Goal: Task Accomplishment & Management: Manage account settings

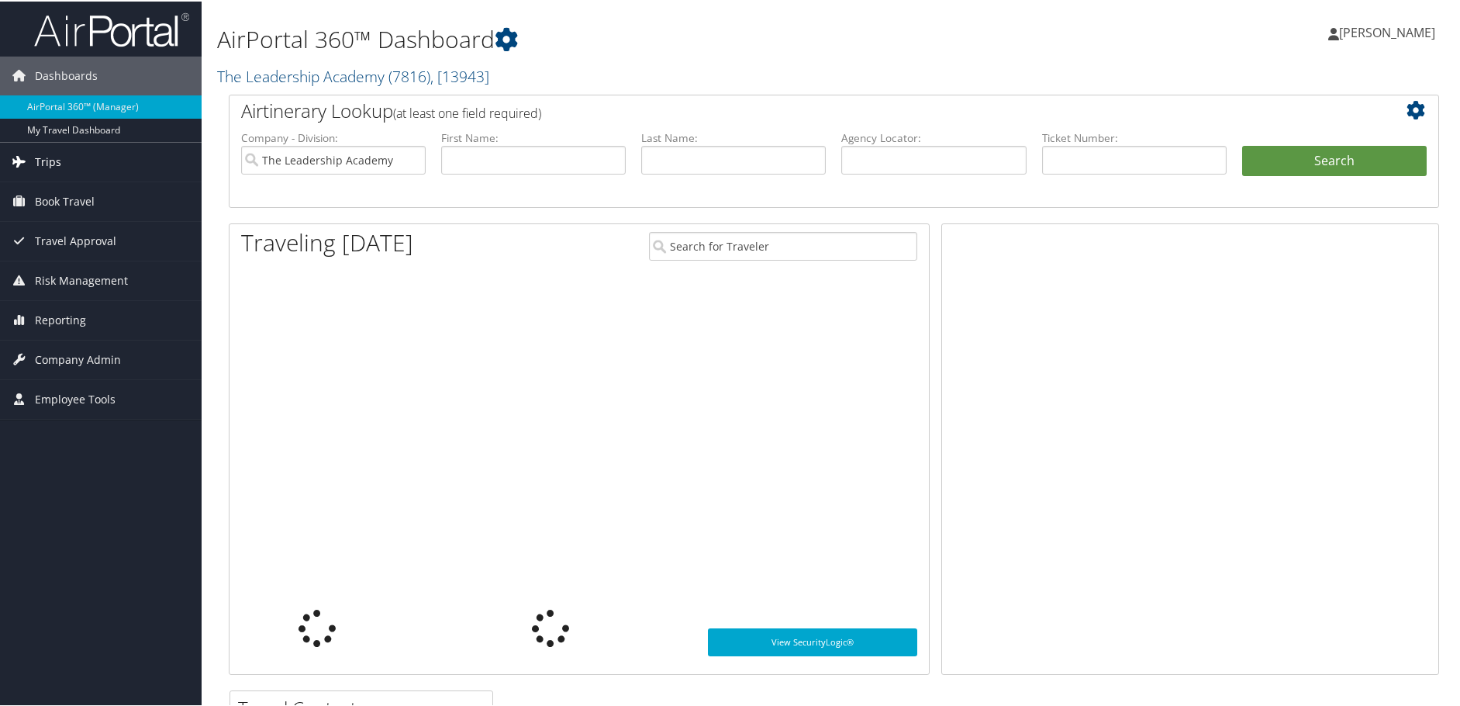
click at [95, 164] on link "Trips" at bounding box center [101, 160] width 202 height 39
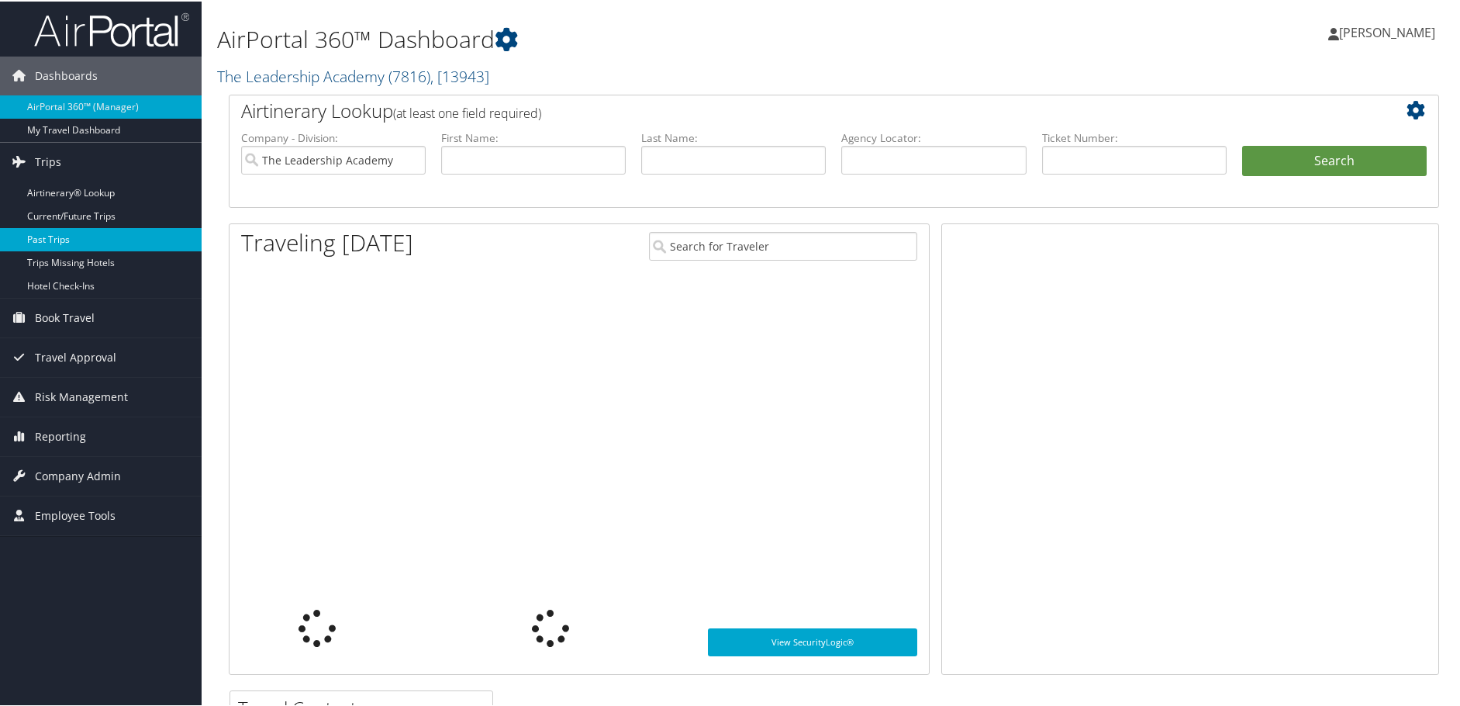
click at [69, 236] on link "Past Trips" at bounding box center [101, 237] width 202 height 23
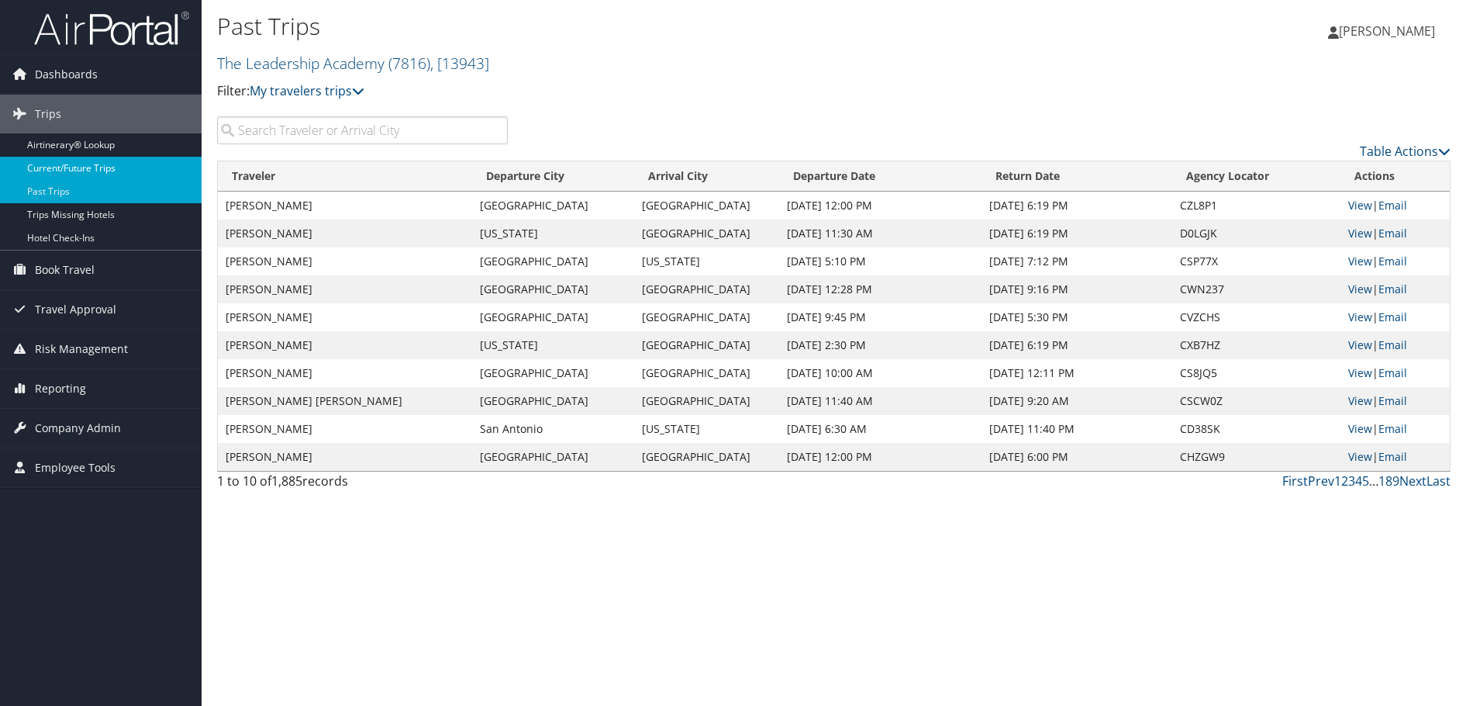
click at [84, 164] on link "Current/Future Trips" at bounding box center [101, 168] width 202 height 23
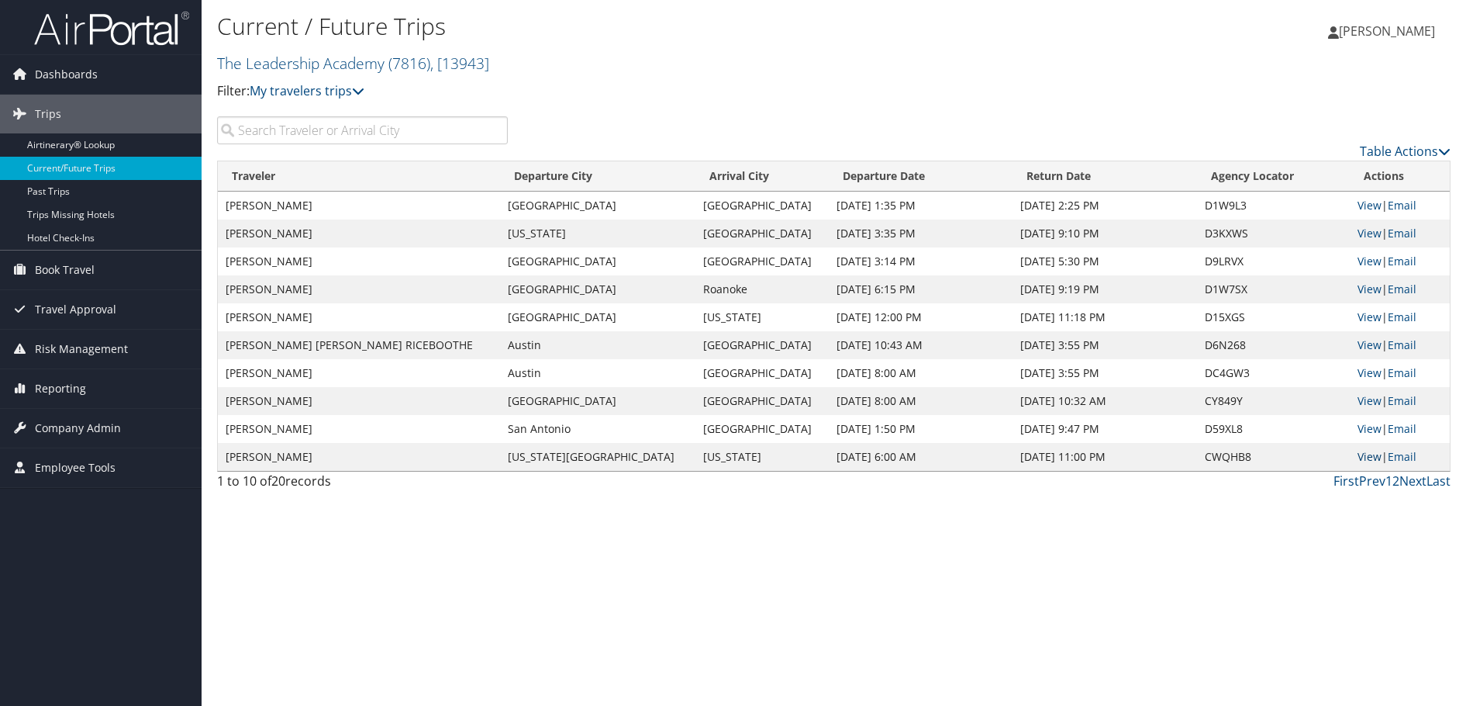
click at [1365, 460] on link "View" at bounding box center [1370, 456] width 24 height 15
click at [71, 185] on link "Past Trips" at bounding box center [101, 191] width 202 height 23
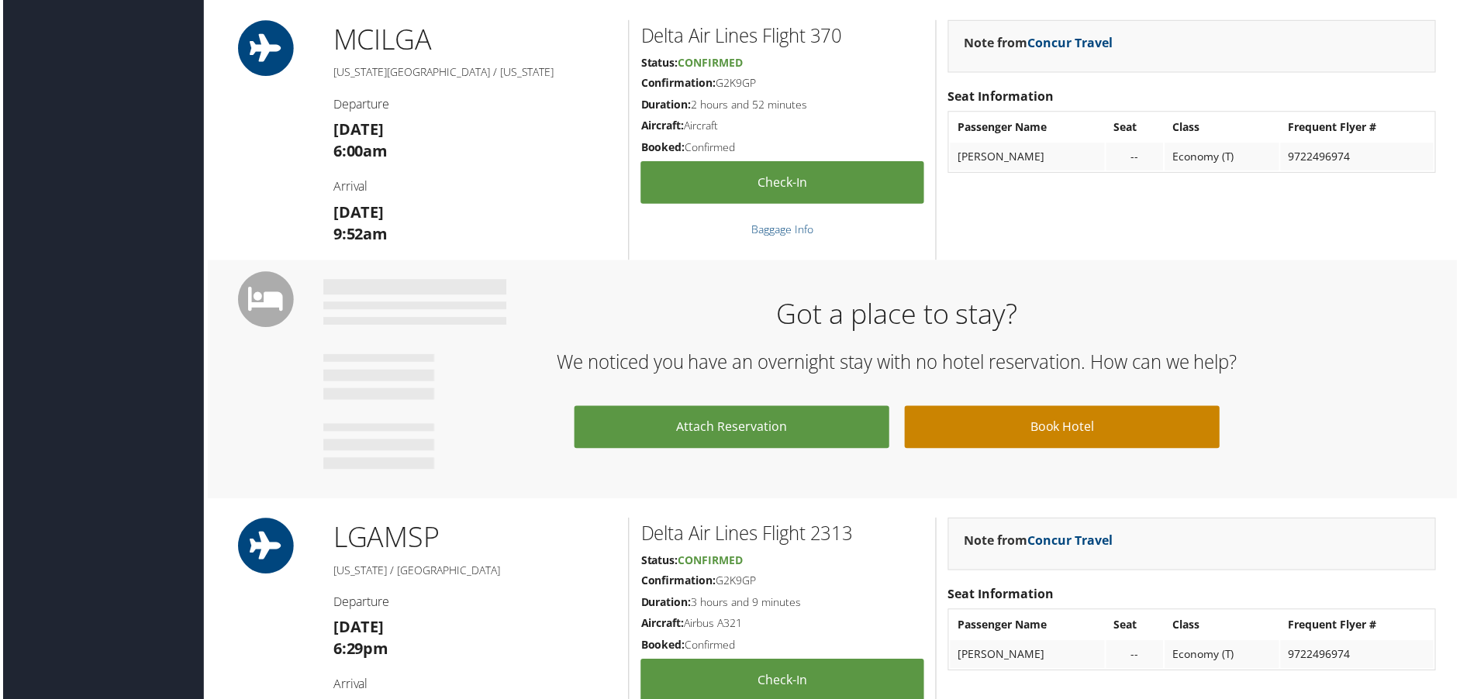
scroll to position [388, 0]
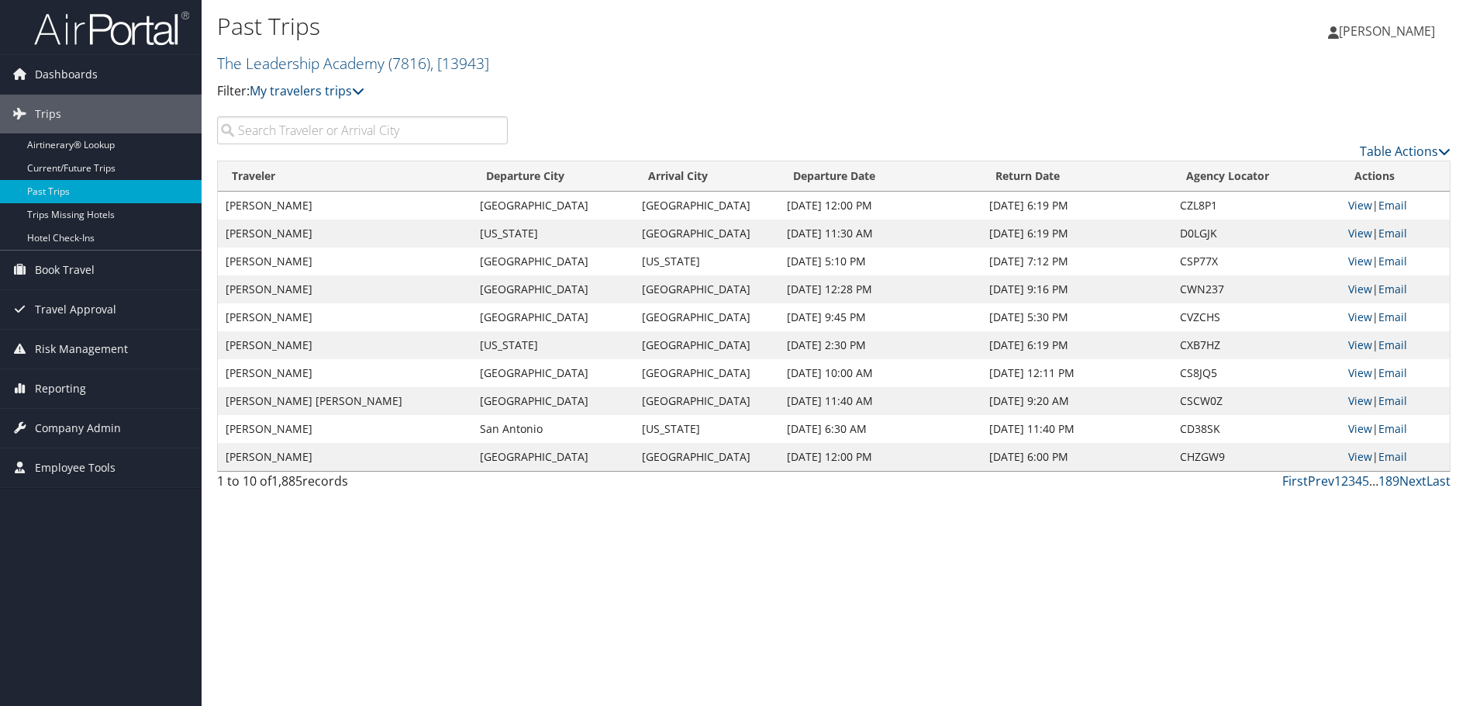
click at [317, 130] on input "search" at bounding box center [362, 130] width 291 height 28
type input "carole"
click at [1362, 260] on link "View" at bounding box center [1361, 261] width 24 height 15
click at [1362, 233] on link "View" at bounding box center [1361, 233] width 24 height 15
click at [1357, 207] on link "View" at bounding box center [1361, 205] width 24 height 15
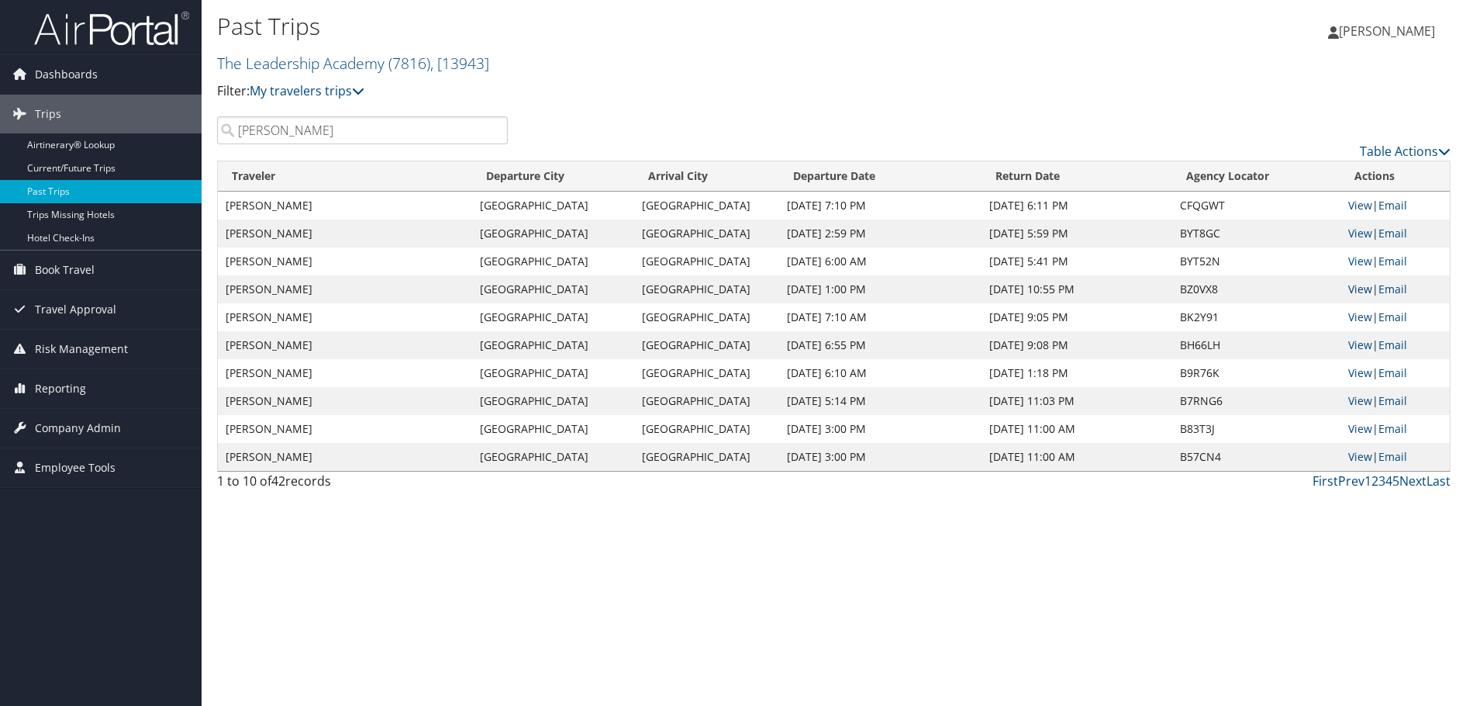
click at [1366, 289] on link "View" at bounding box center [1361, 288] width 24 height 15
click at [1356, 202] on link "View" at bounding box center [1361, 205] width 24 height 15
click at [136, 461] on link "Employee Tools" at bounding box center [101, 467] width 202 height 39
click at [140, 428] on link "Company Admin" at bounding box center [101, 428] width 202 height 39
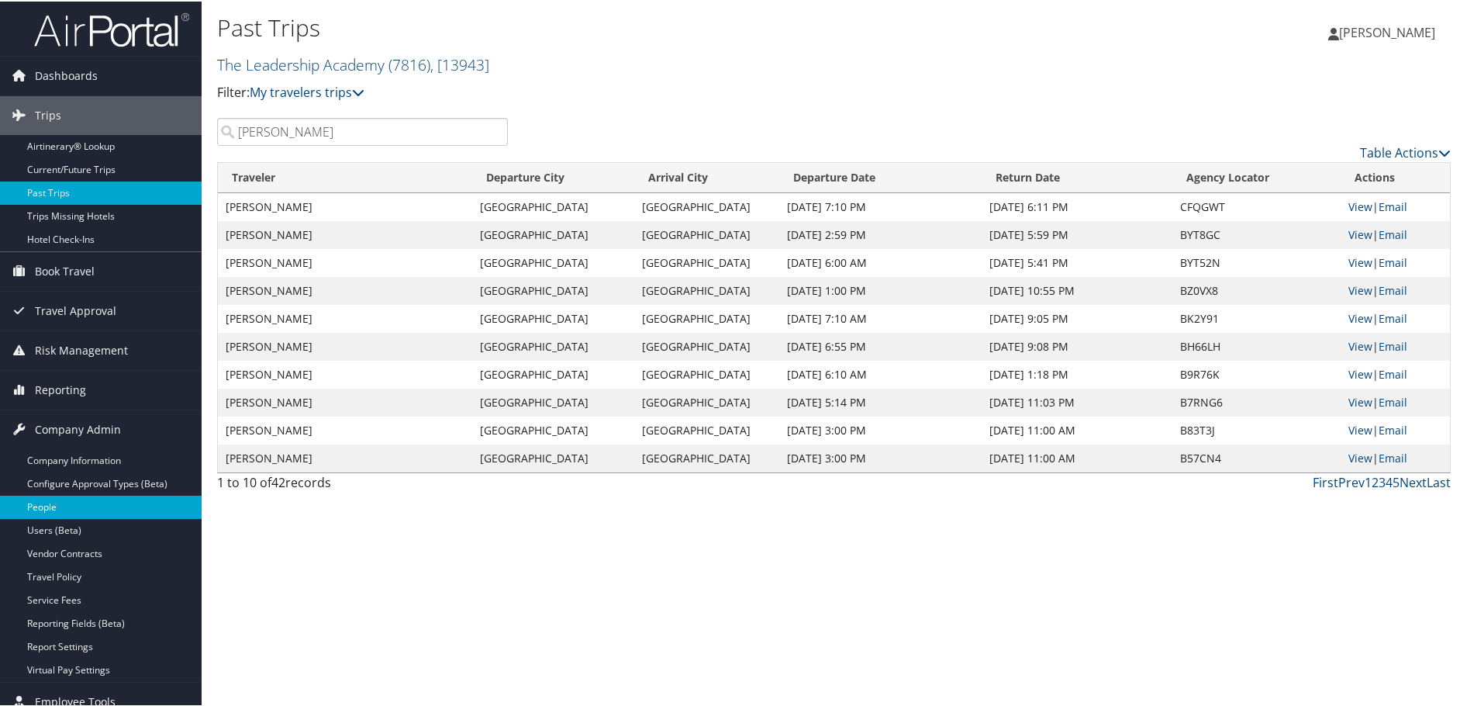
click at [88, 505] on link "People" at bounding box center [101, 505] width 202 height 23
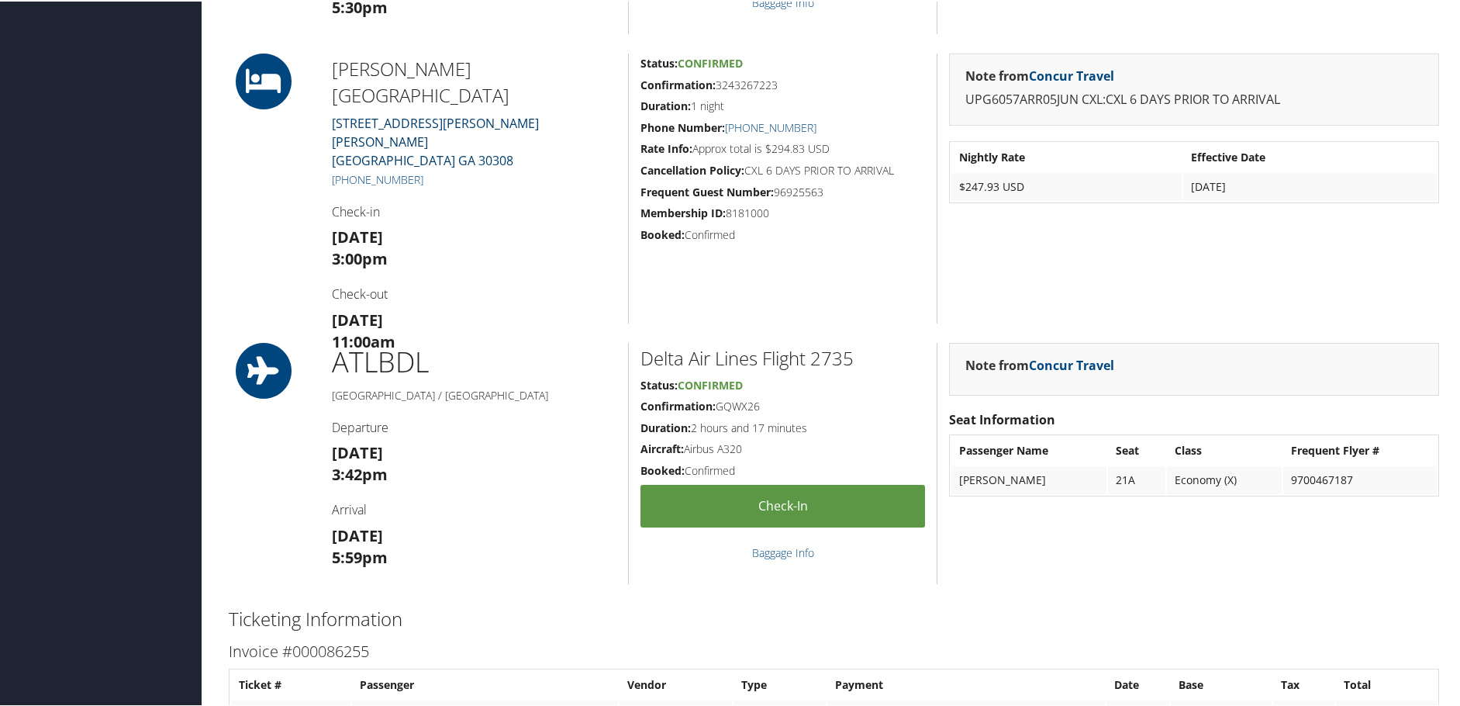
scroll to position [740, 0]
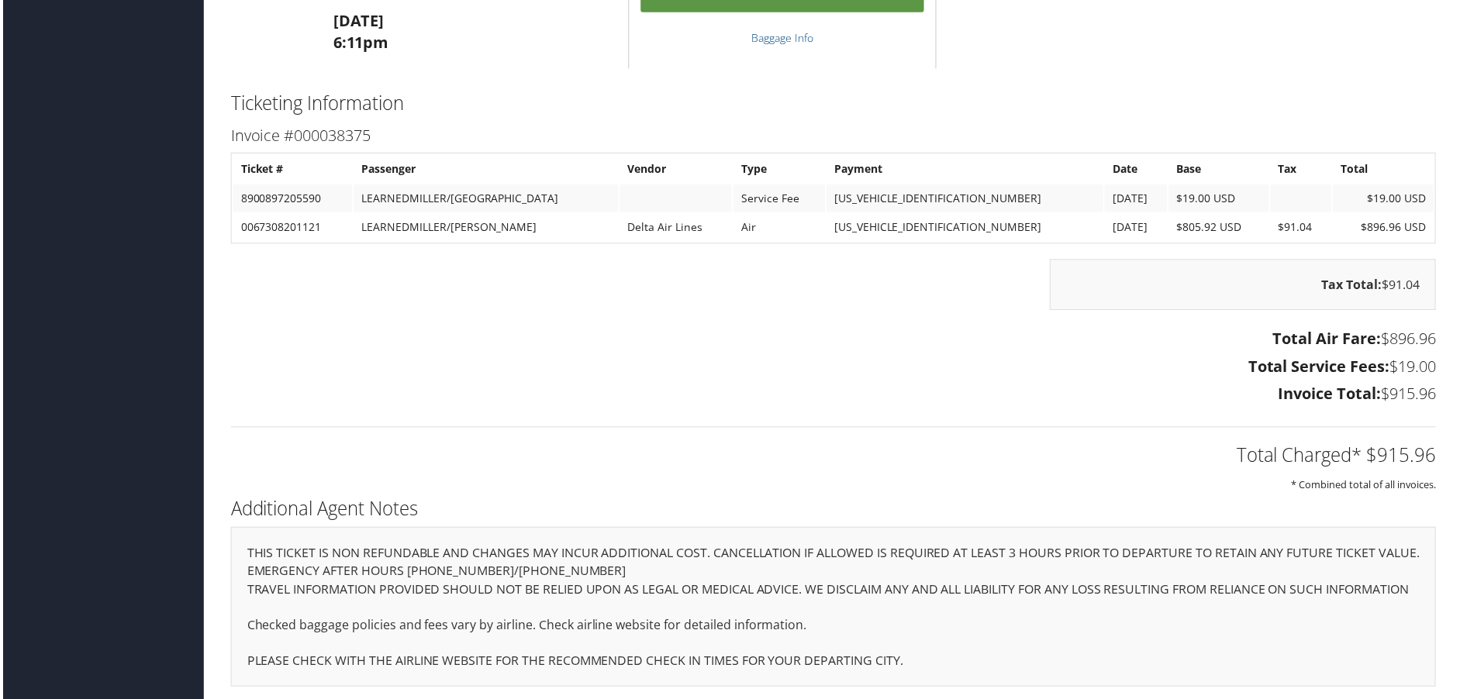
scroll to position [1239, 0]
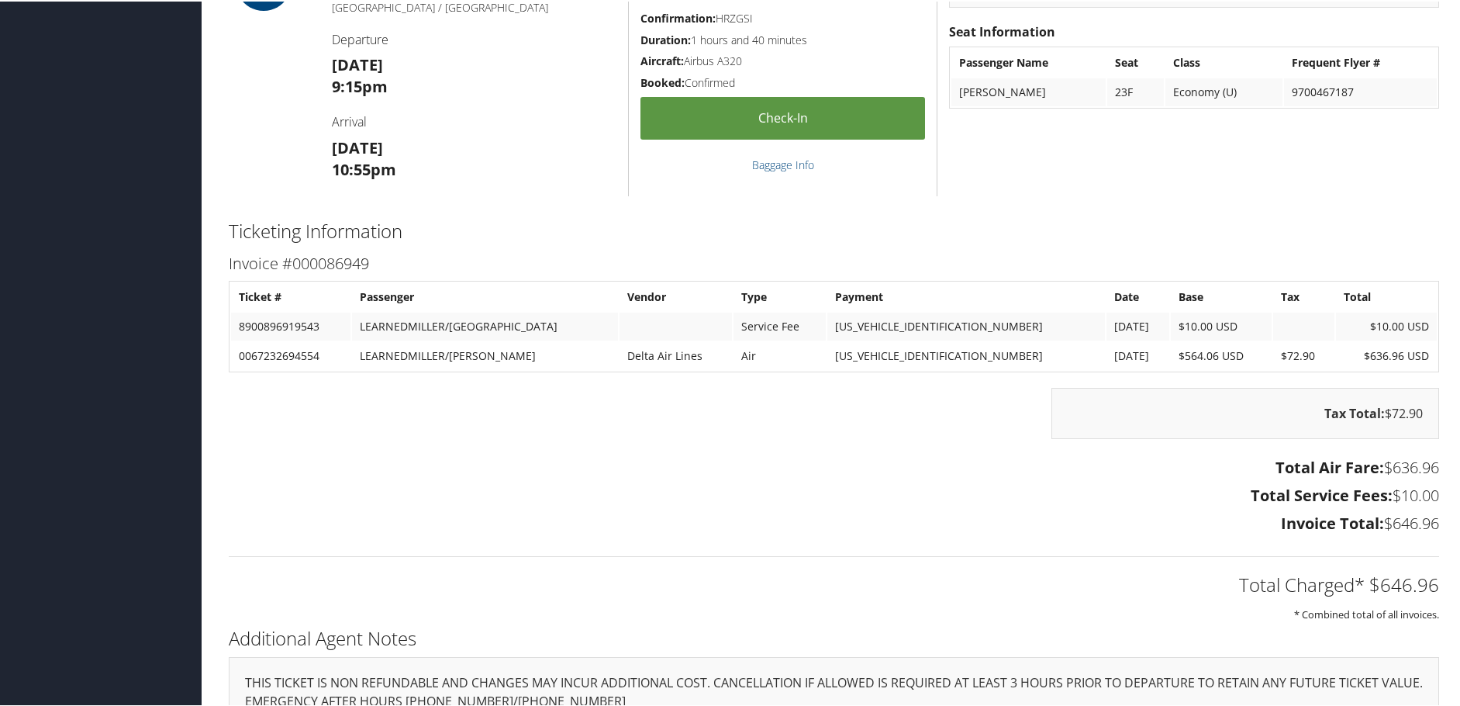
scroll to position [1163, 0]
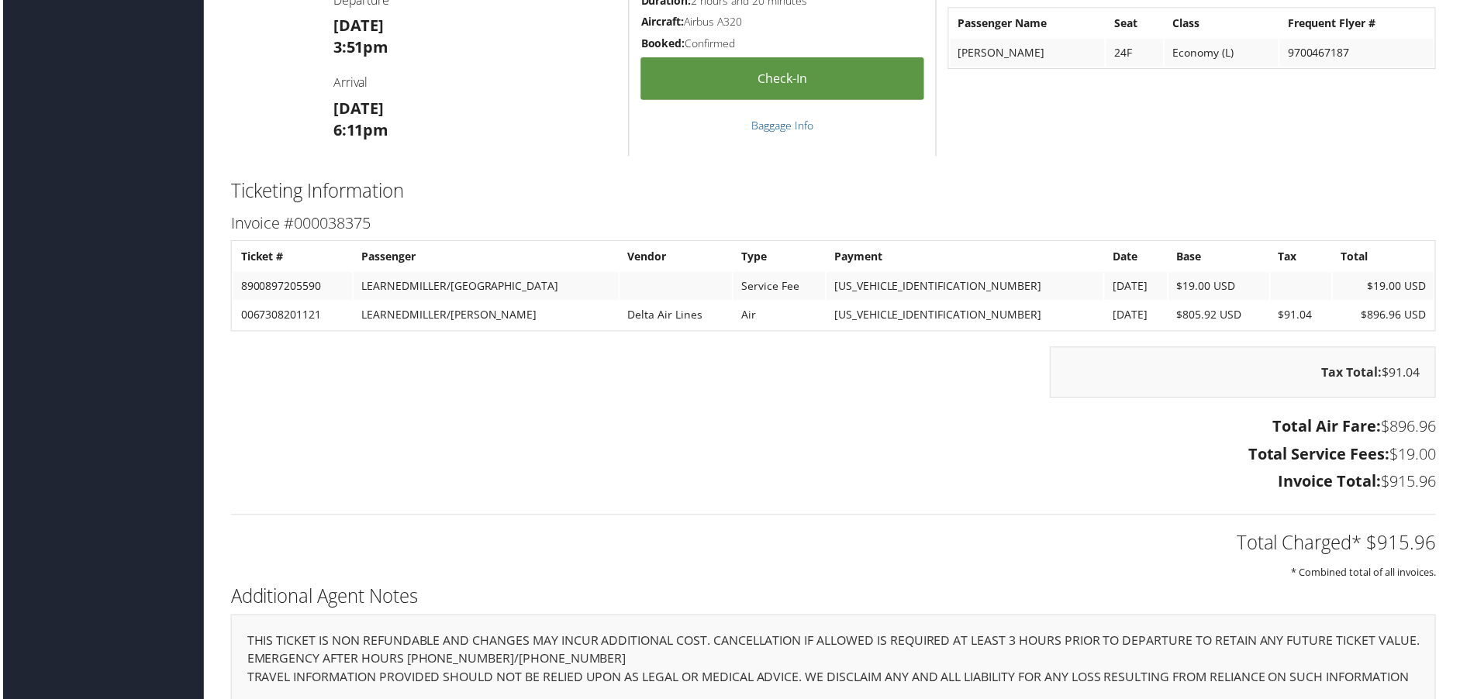
scroll to position [1084, 0]
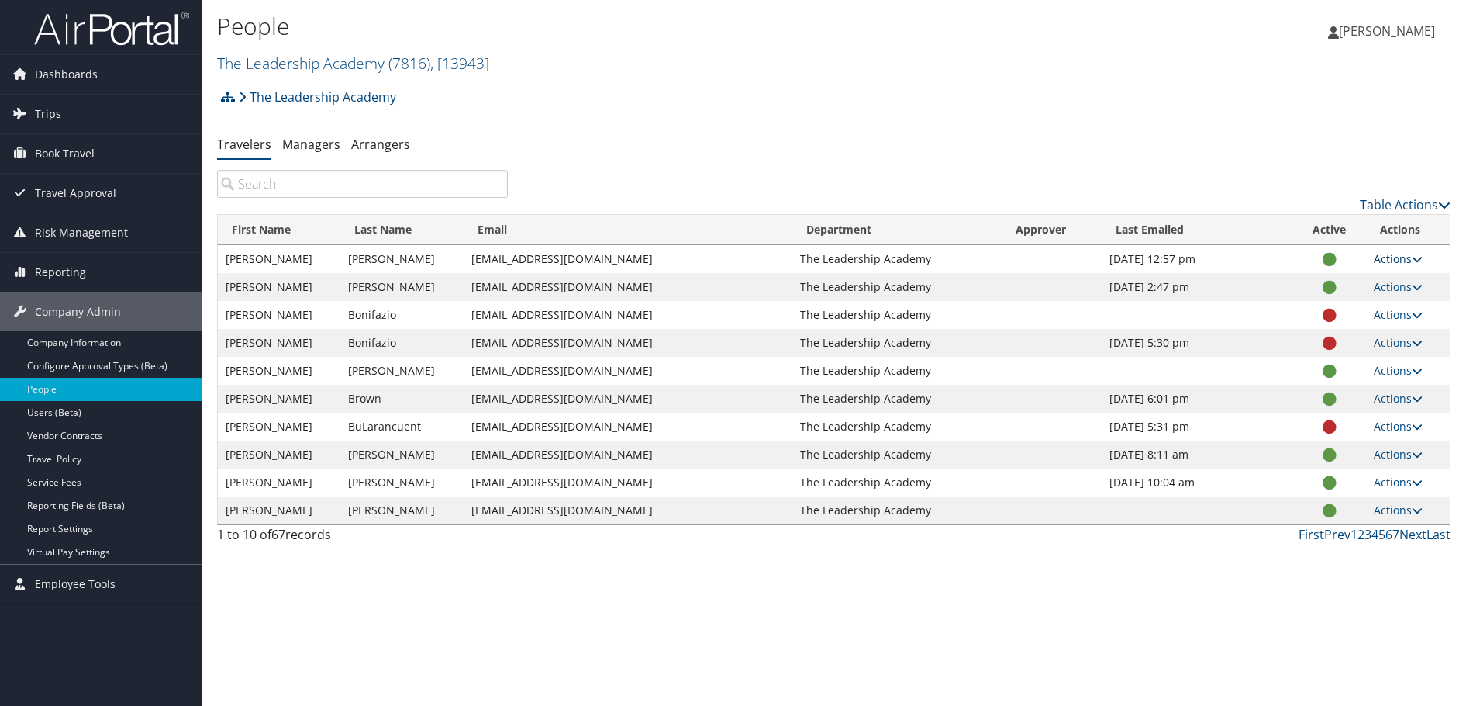
click at [1421, 258] on icon at bounding box center [1417, 259] width 11 height 11
click at [305, 182] on input "search" at bounding box center [362, 184] width 291 height 28
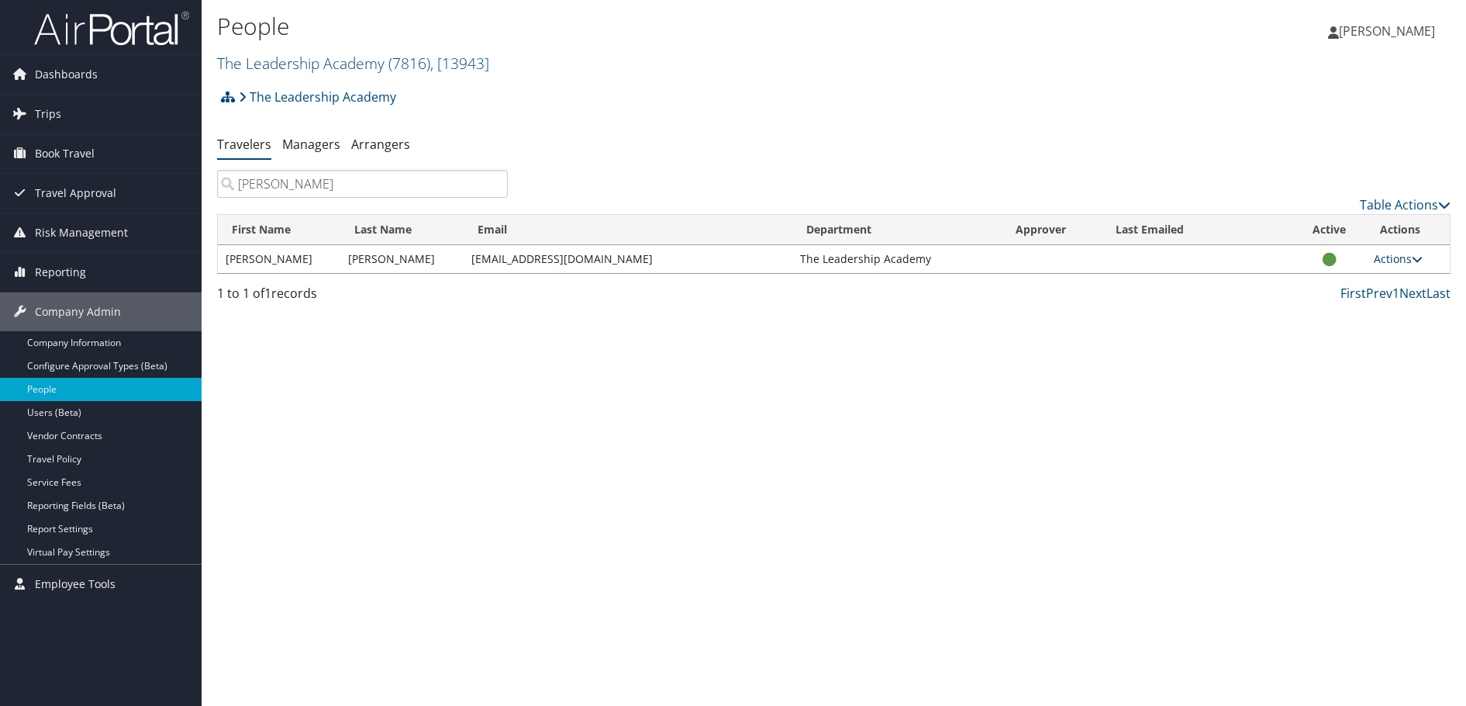
type input "leah"
click at [1421, 261] on icon at bounding box center [1417, 259] width 11 height 11
click at [1363, 313] on link "View Profile" at bounding box center [1347, 308] width 143 height 26
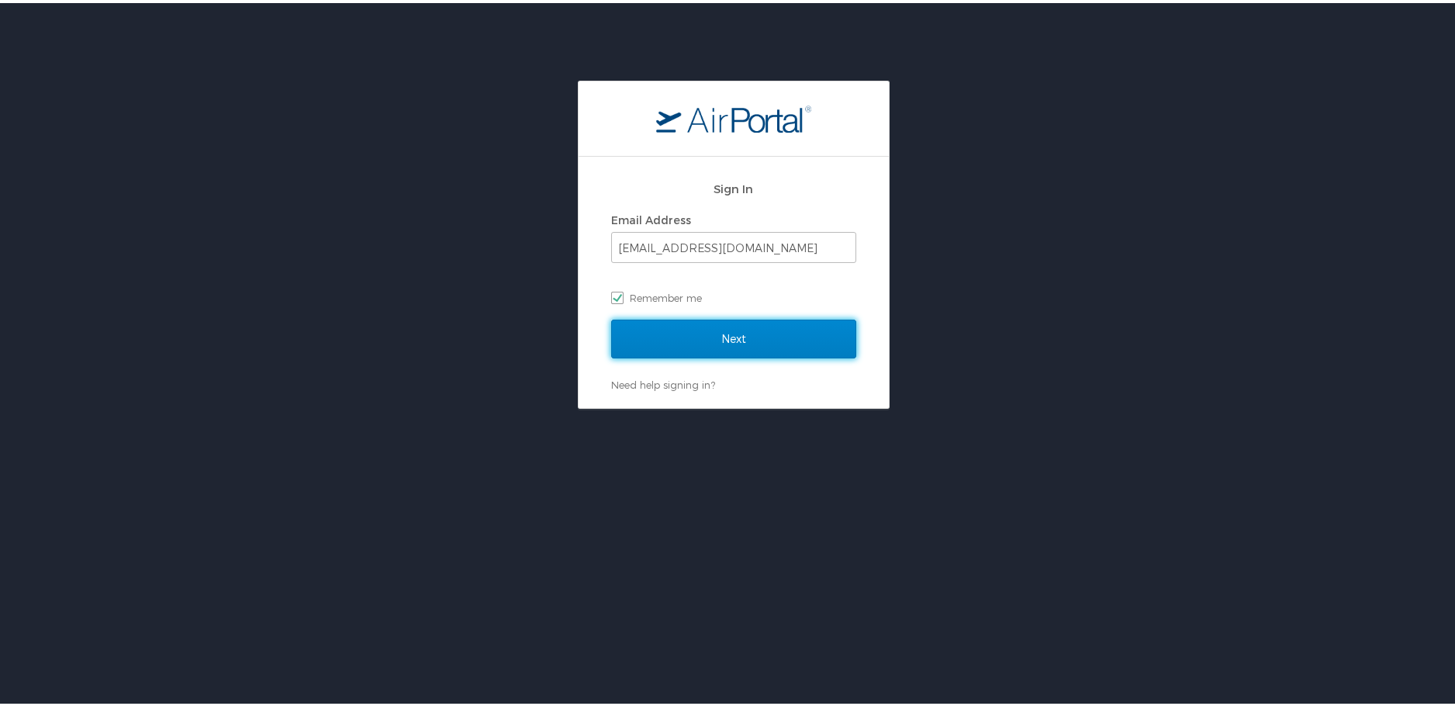
click at [755, 335] on input "Next" at bounding box center [733, 335] width 245 height 39
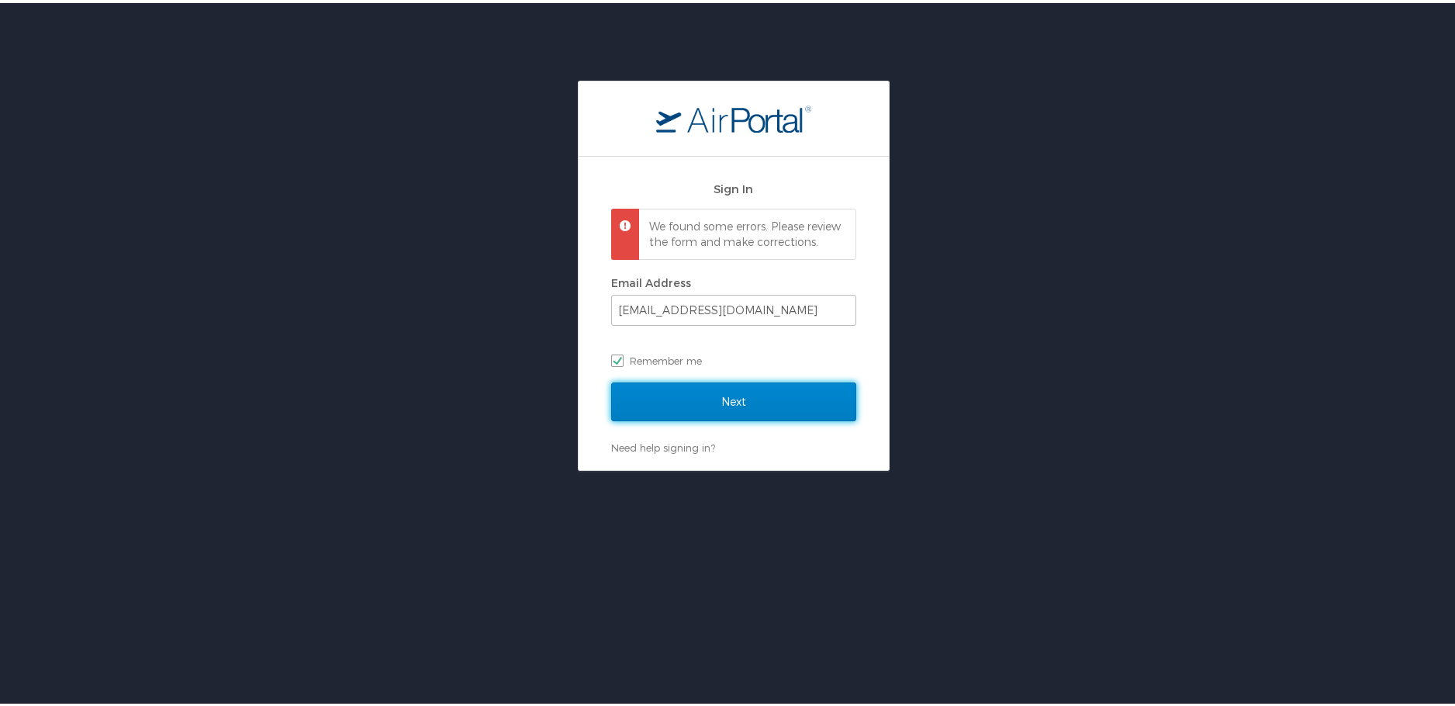
click at [731, 406] on input "Next" at bounding box center [733, 398] width 245 height 39
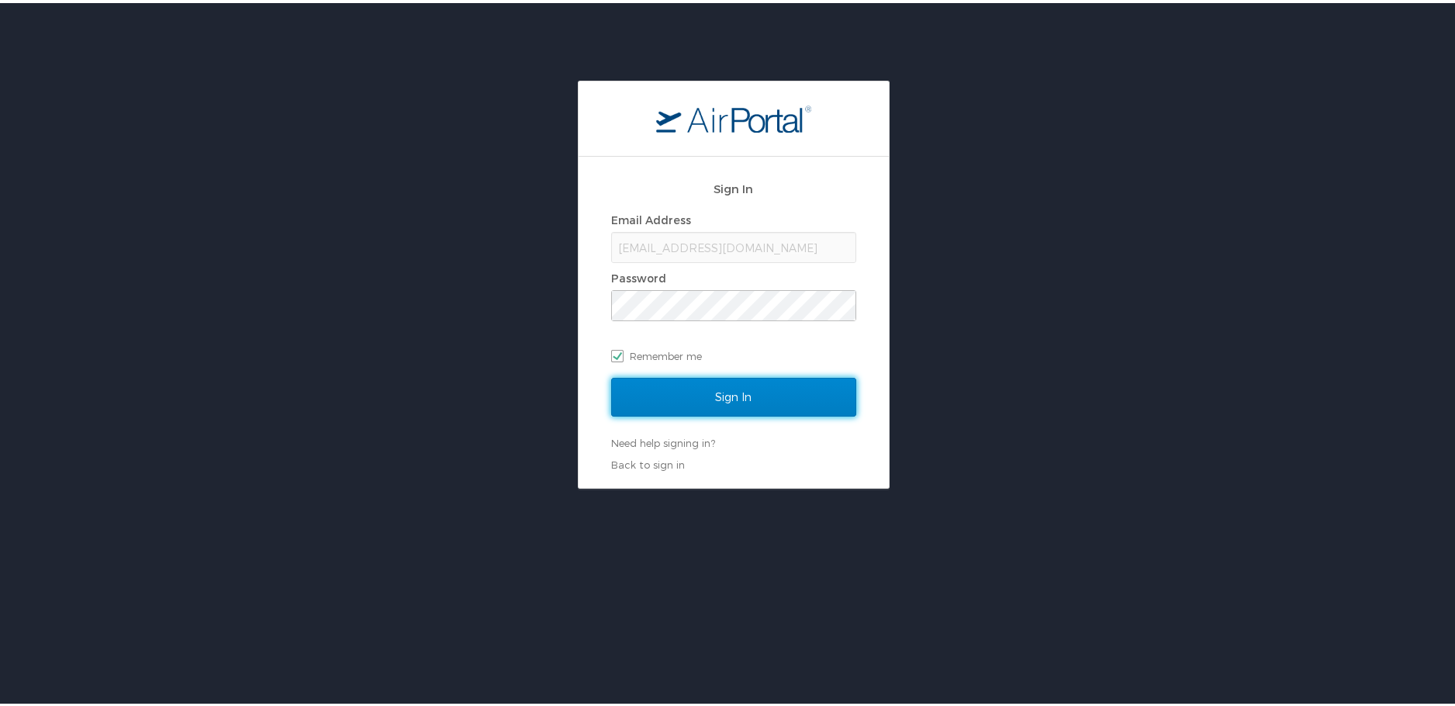
click at [731, 396] on input "Sign In" at bounding box center [733, 394] width 245 height 39
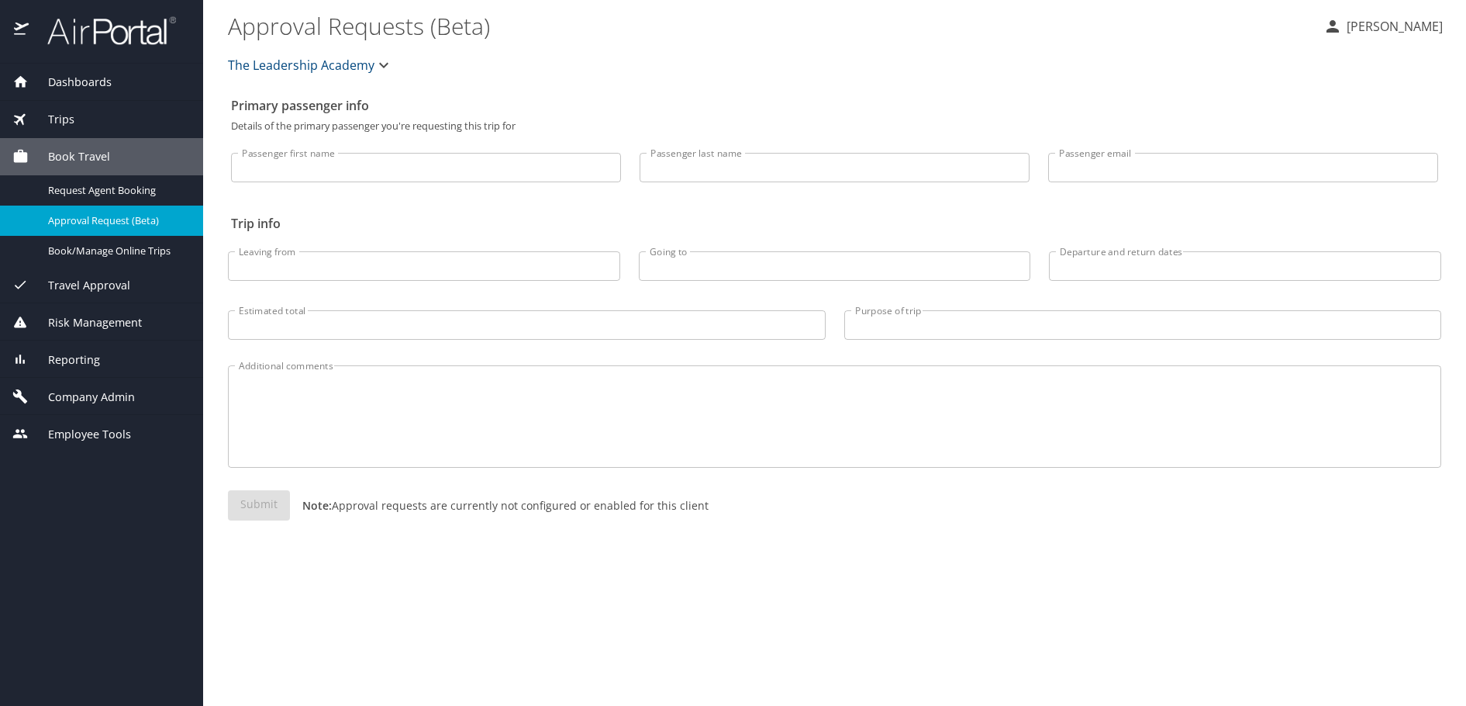
click at [352, 170] on input "Passenger first name" at bounding box center [426, 167] width 390 height 29
click at [489, 202] on div "Passenger first name Passenger first name Passenger last name Passenger last na…" at bounding box center [834, 169] width 1207 height 77
click at [96, 395] on span "Company Admin" at bounding box center [82, 397] width 106 height 17
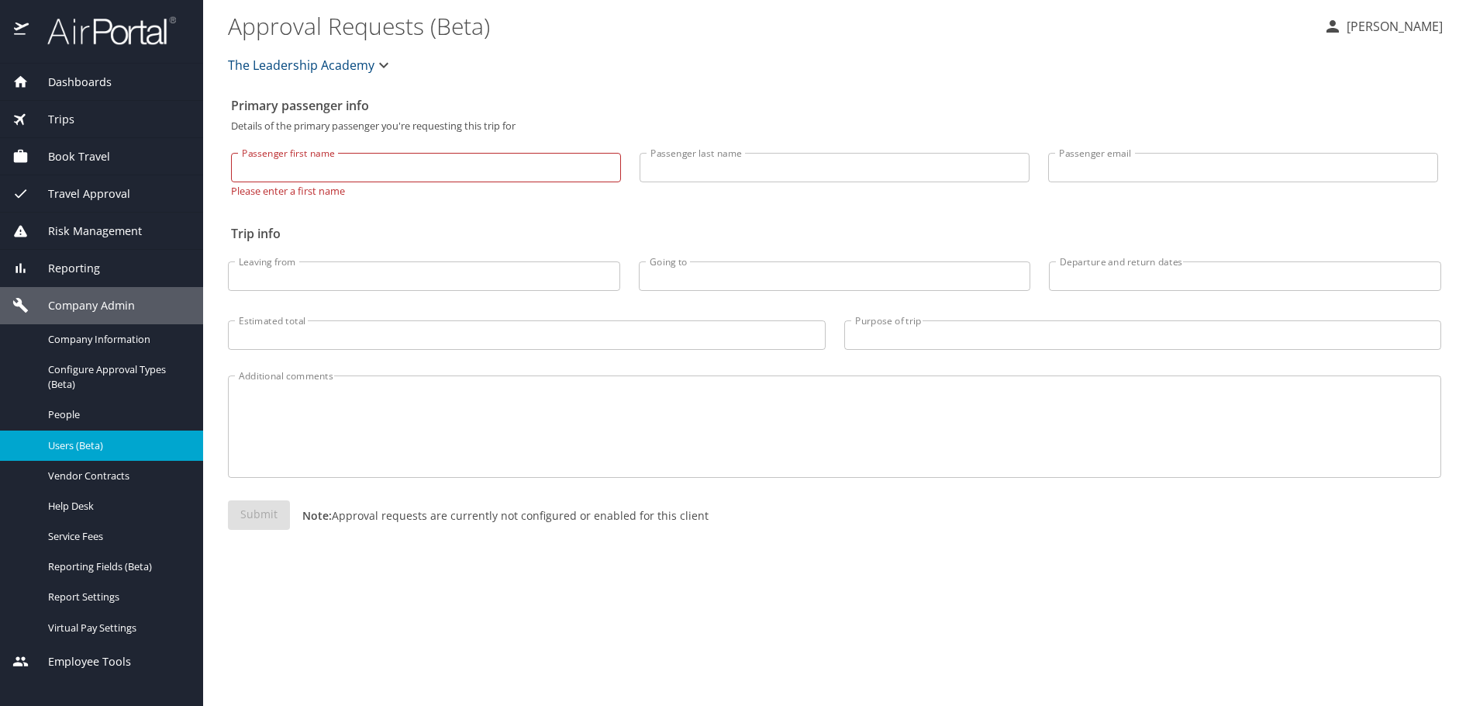
click at [156, 447] on span "Users (Beta)" at bounding box center [116, 445] width 136 height 15
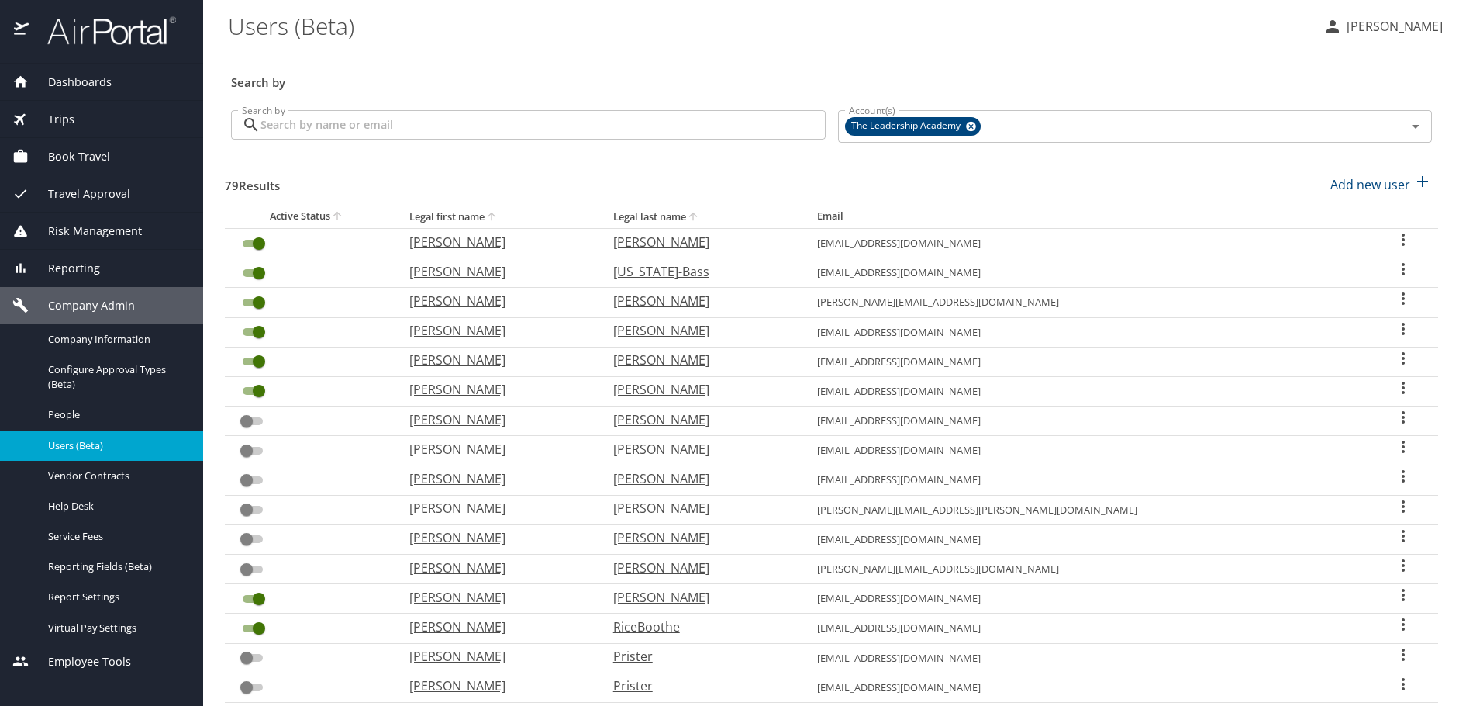
click at [1394, 237] on icon "User Search Table" at bounding box center [1403, 239] width 19 height 19
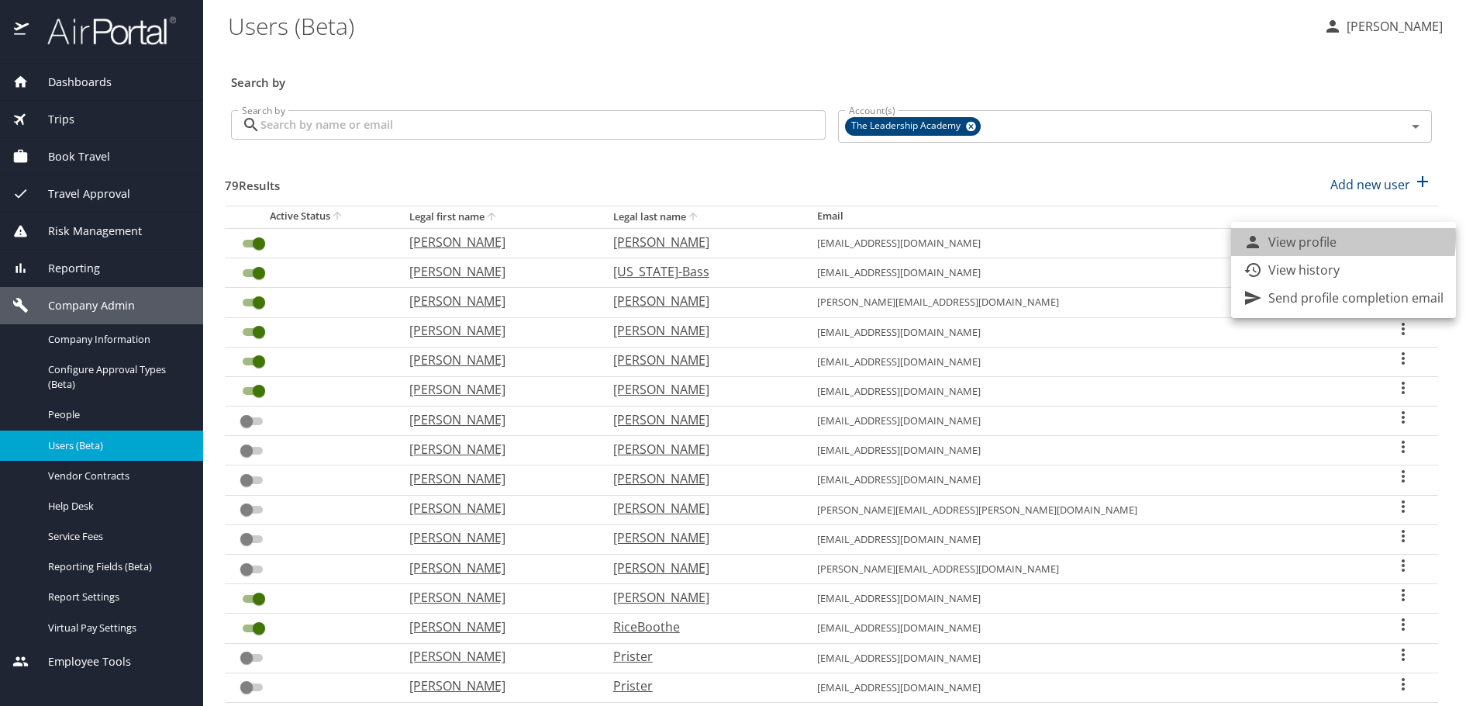
click at [1314, 237] on p "View profile" at bounding box center [1303, 242] width 68 height 19
select select "US"
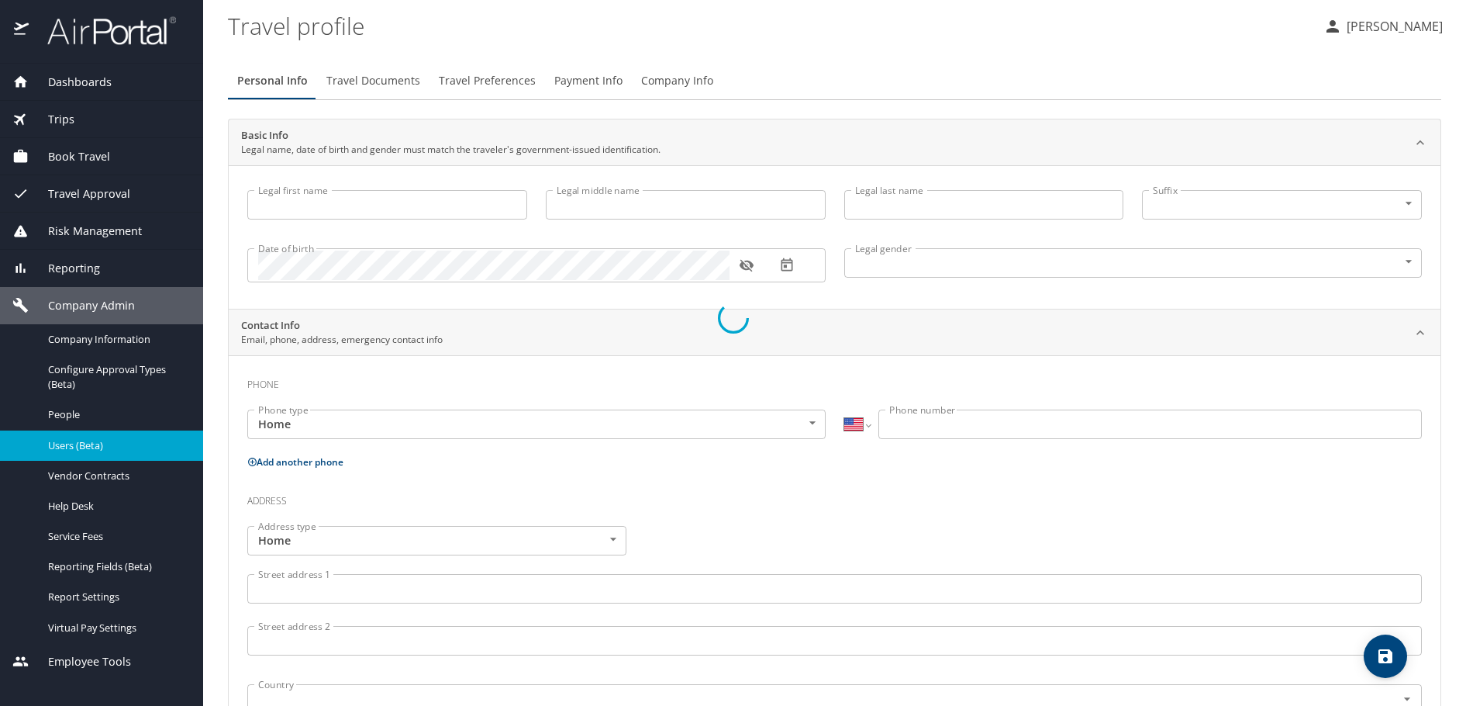
type input "Leah"
type input "Michelle"
type input "Willard"
type input "Female"
select select "US"
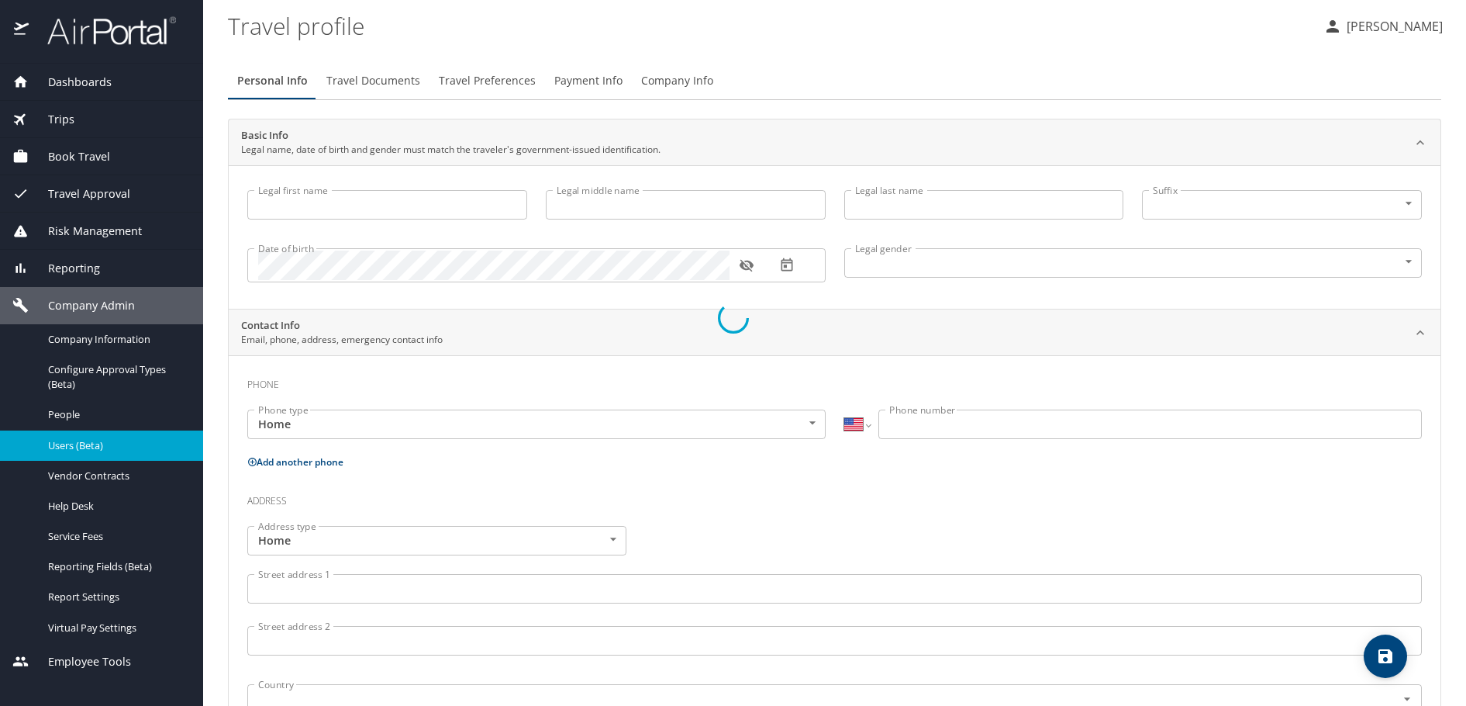
select select "US"
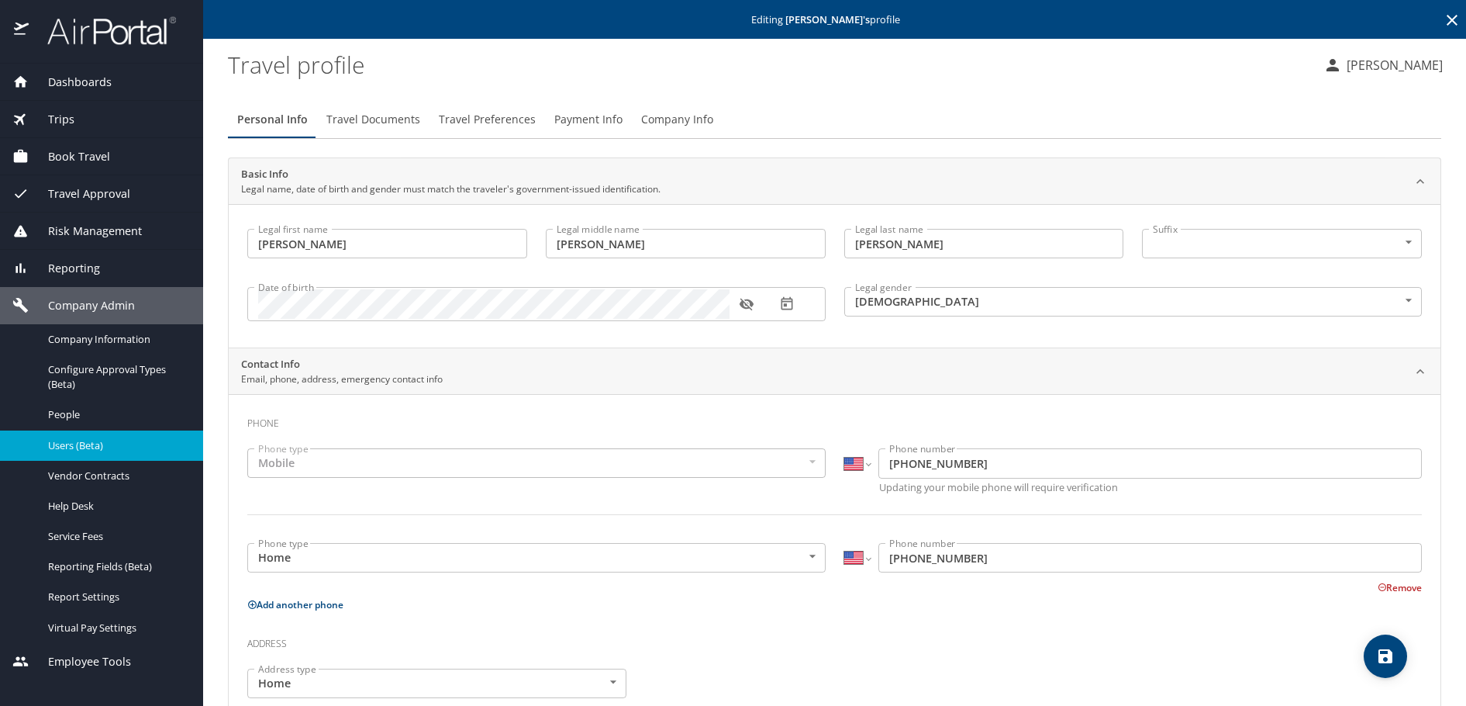
click at [396, 119] on span "Travel Documents" at bounding box center [373, 119] width 94 height 19
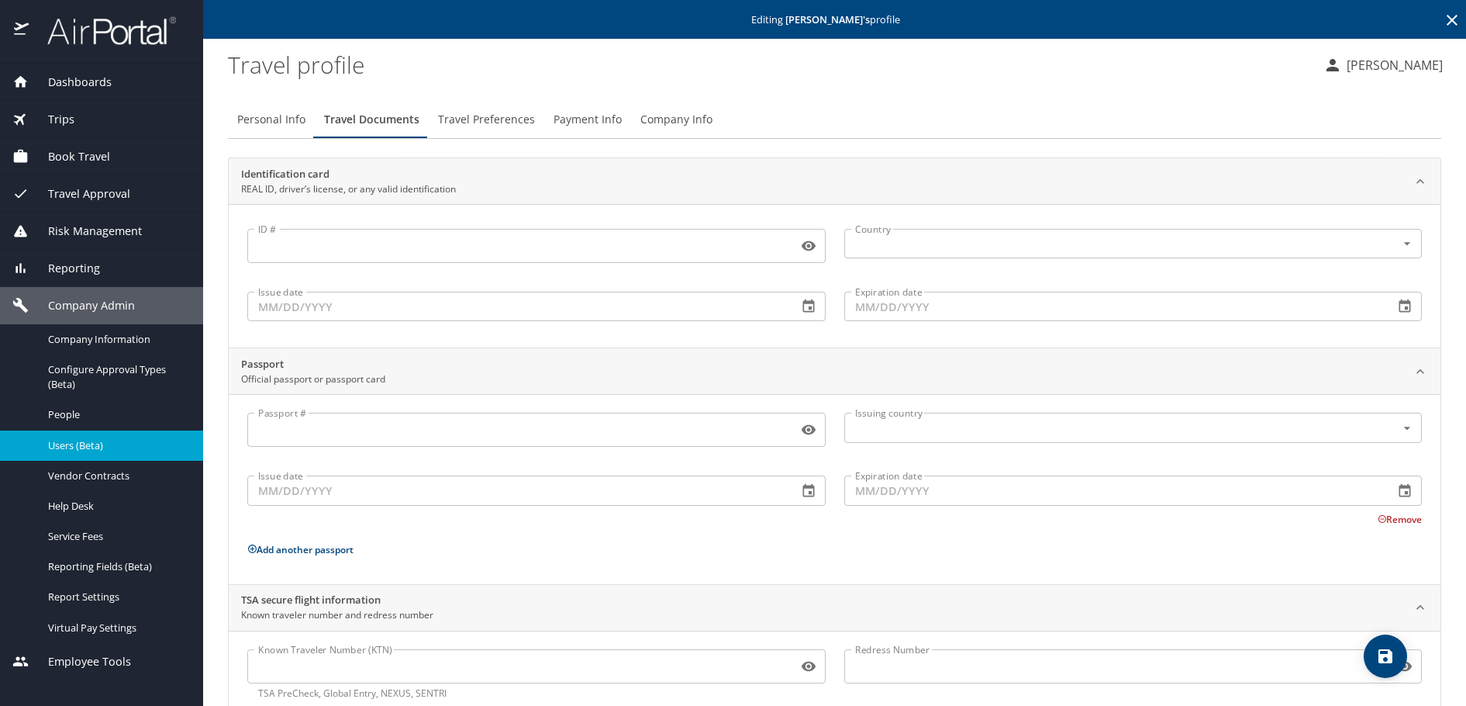
scroll to position [42, 0]
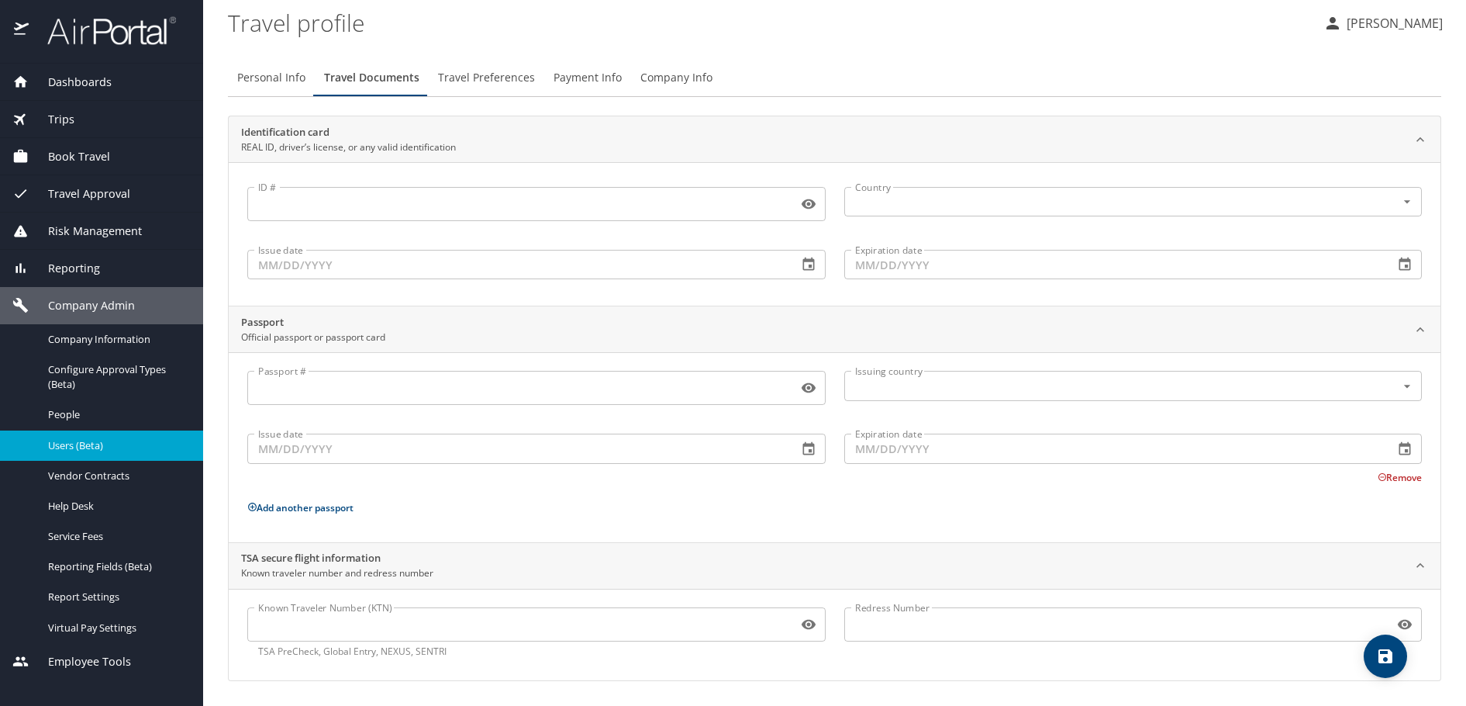
click at [278, 626] on input "Known Traveler Number (KTN)" at bounding box center [519, 624] width 544 height 29
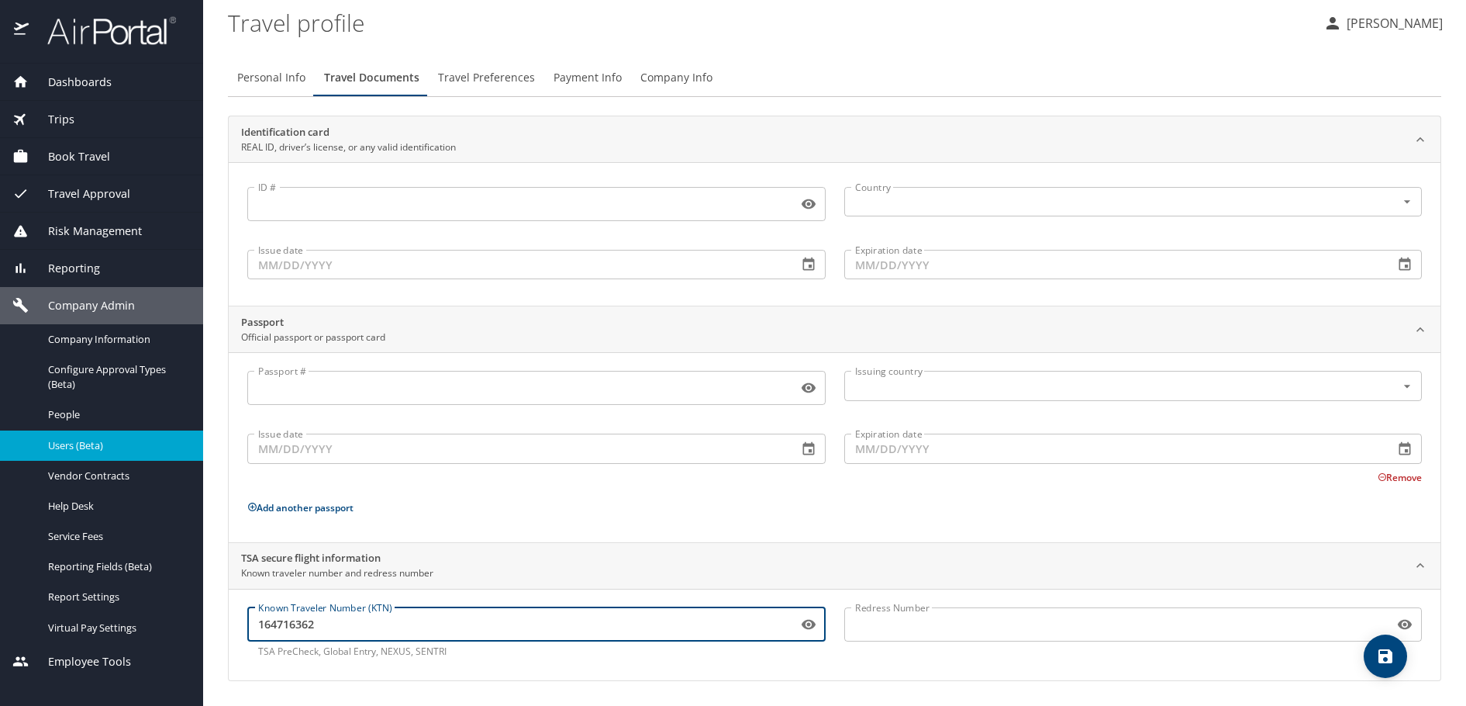
type input "164716362"
click at [330, 380] on input "Passport #" at bounding box center [519, 387] width 544 height 29
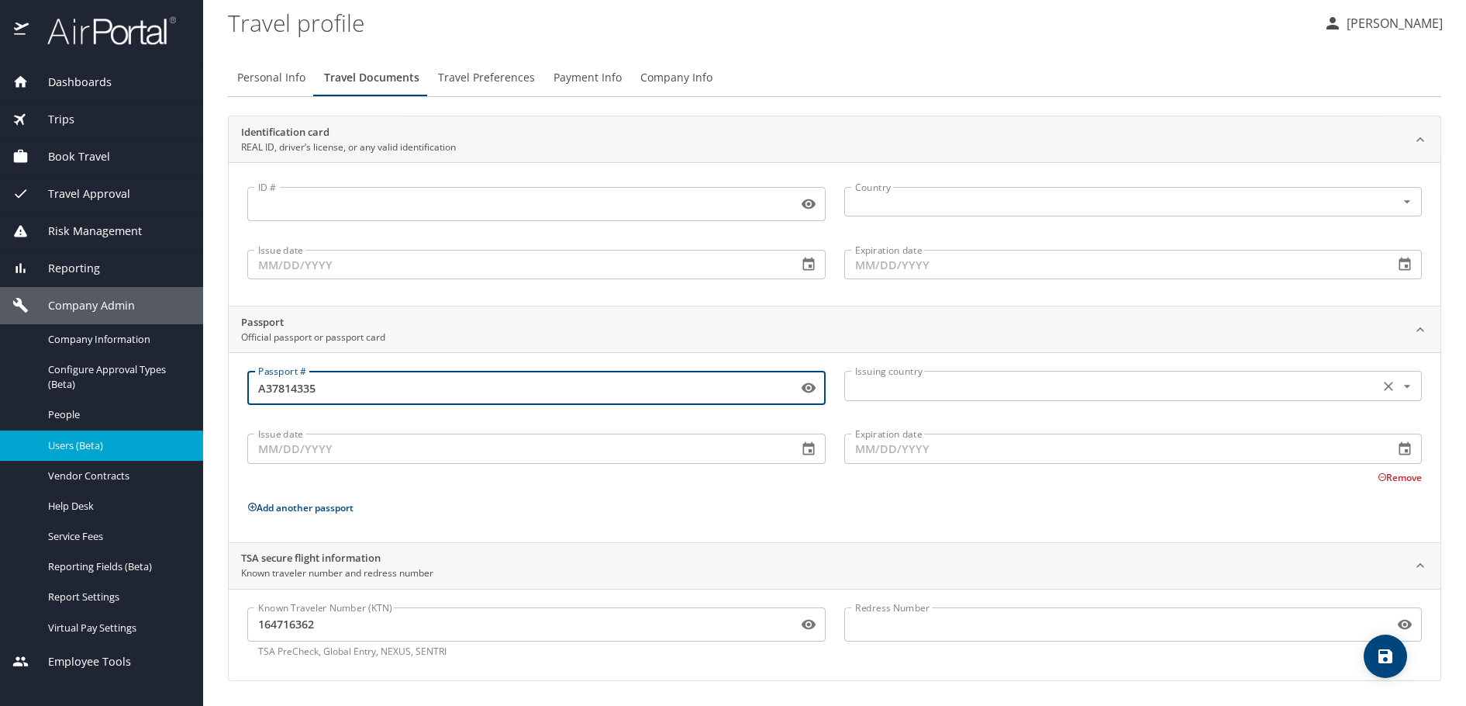
type input "A37814335"
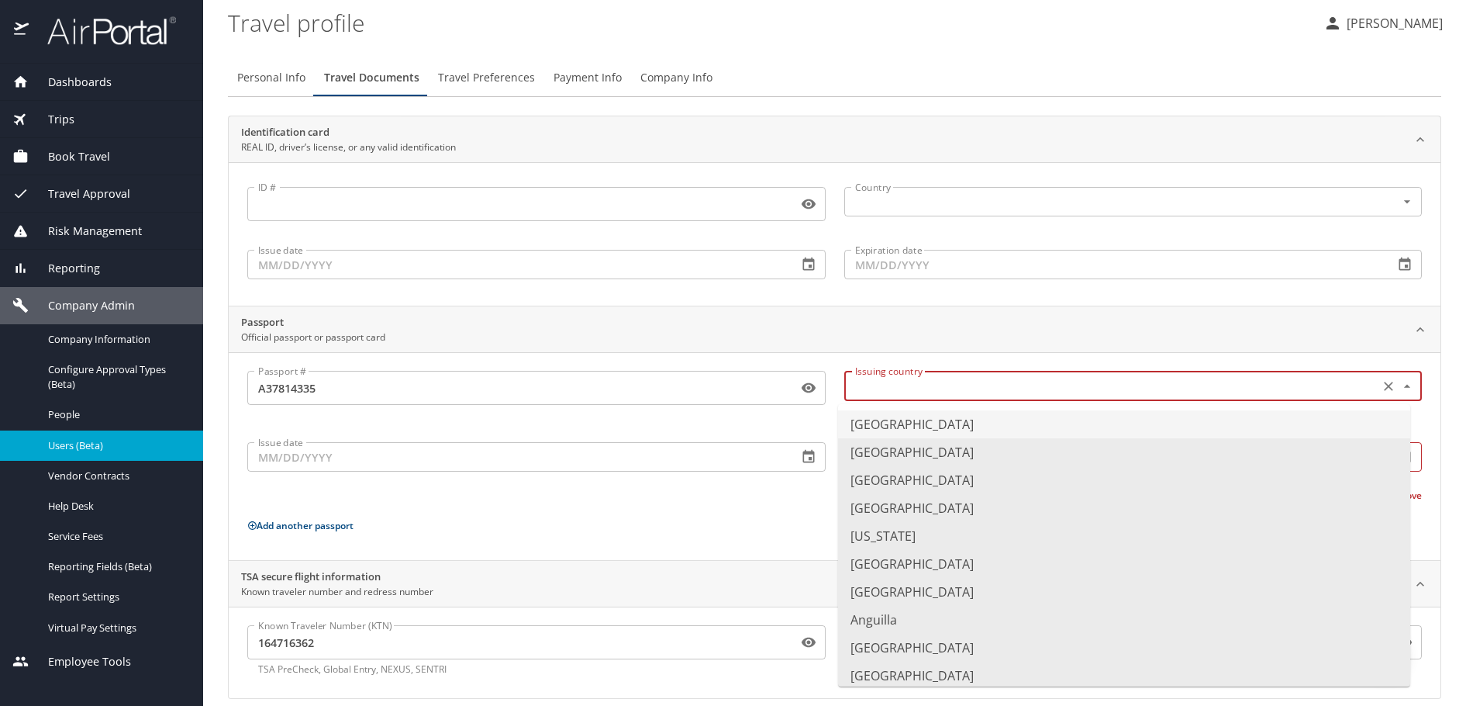
click at [910, 377] on input "text" at bounding box center [1110, 385] width 523 height 20
click at [891, 424] on li "United States of America" at bounding box center [1124, 424] width 572 height 28
type input "United States of America"
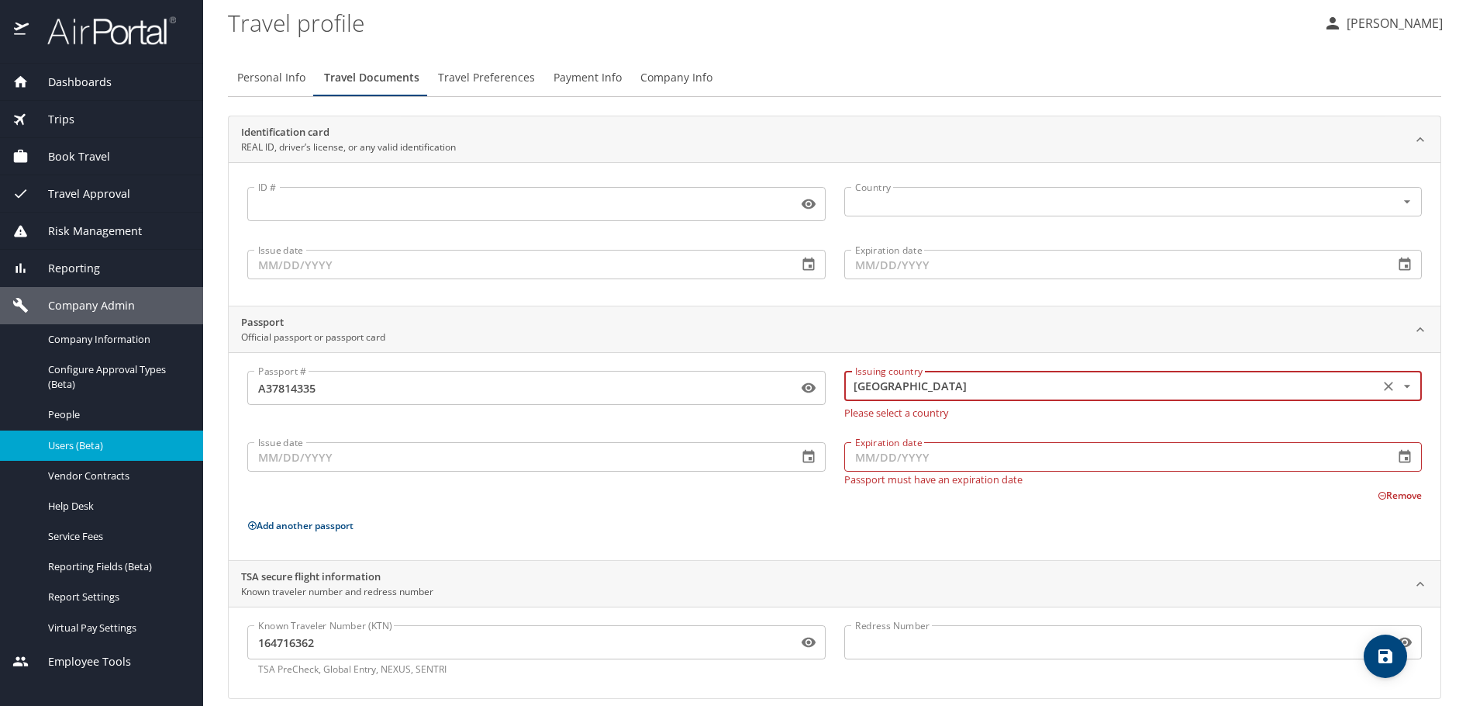
click at [513, 465] on div "Issue date Issue date" at bounding box center [536, 460] width 597 height 67
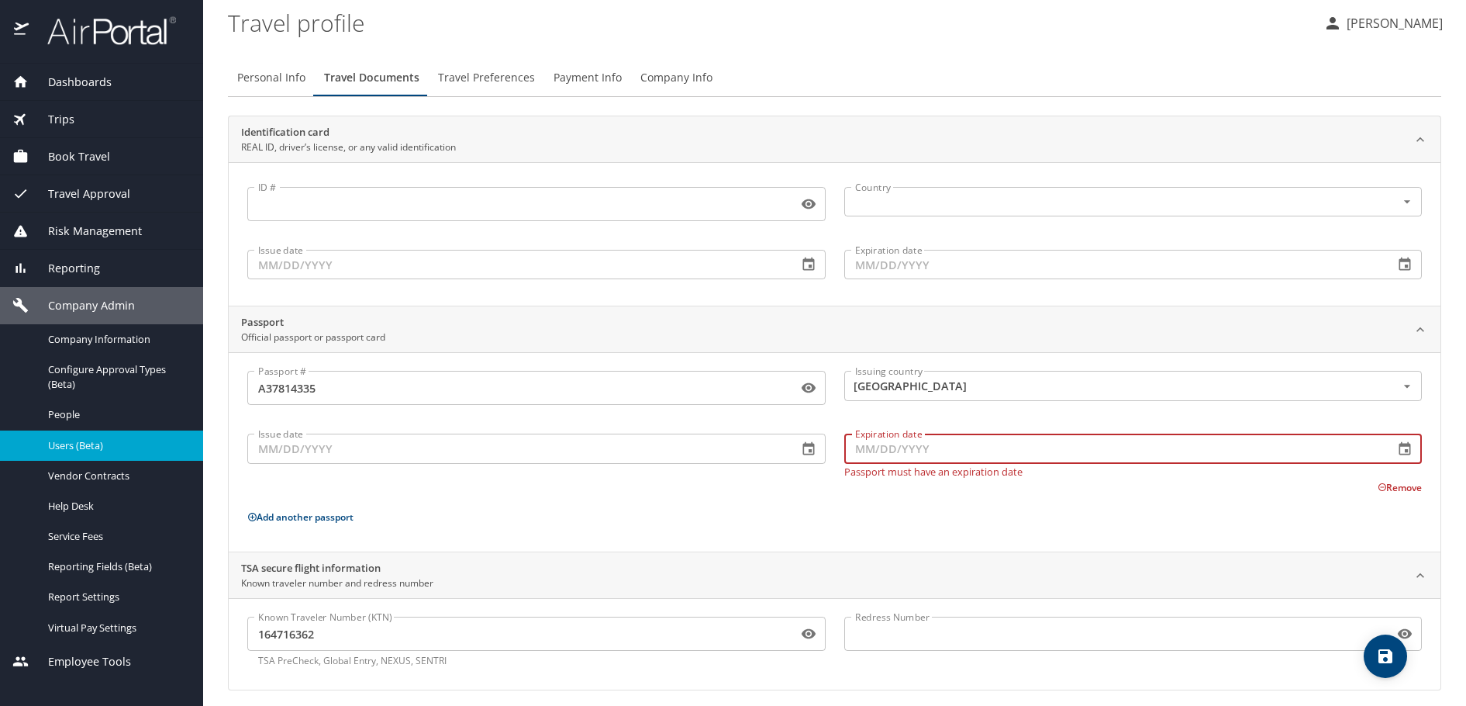
click at [855, 451] on input "Expiration date" at bounding box center [1113, 447] width 538 height 29
type input "01/02/2034"
click at [742, 516] on p "Add another passport" at bounding box center [834, 516] width 1175 height 19
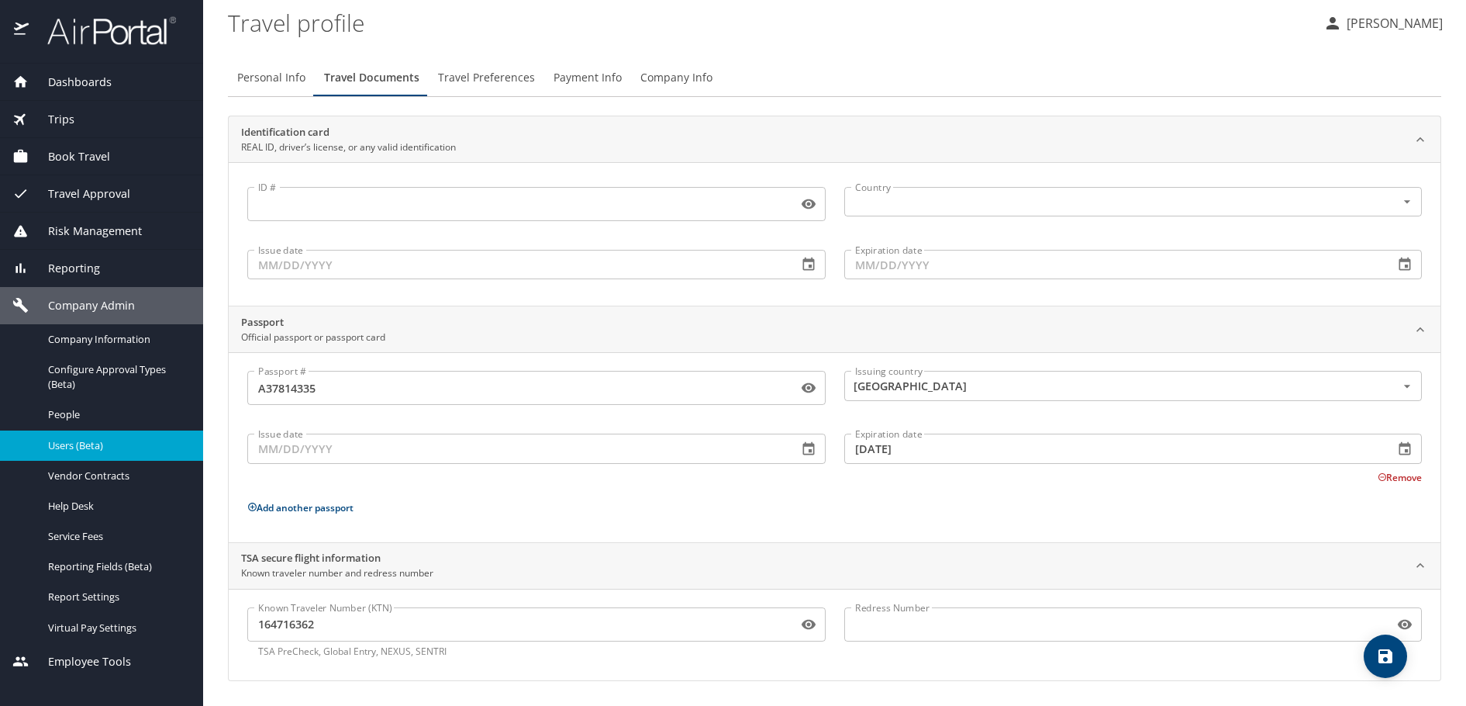
click at [305, 448] on input "Issue date" at bounding box center [516, 447] width 538 height 29
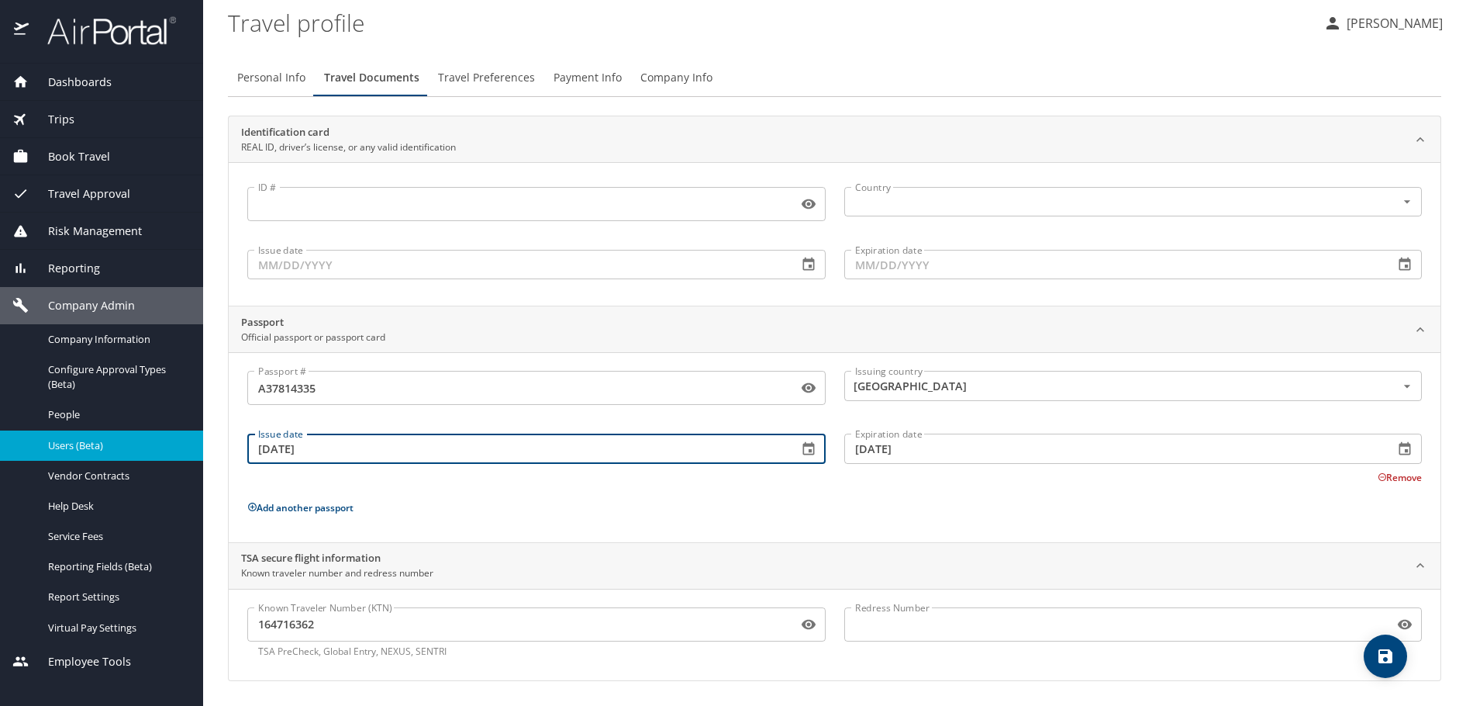
type input "01/03/2024"
click at [587, 490] on div "Passport # A37814335 Passport # Issuing country United States of America Issuin…" at bounding box center [834, 450] width 1175 height 158
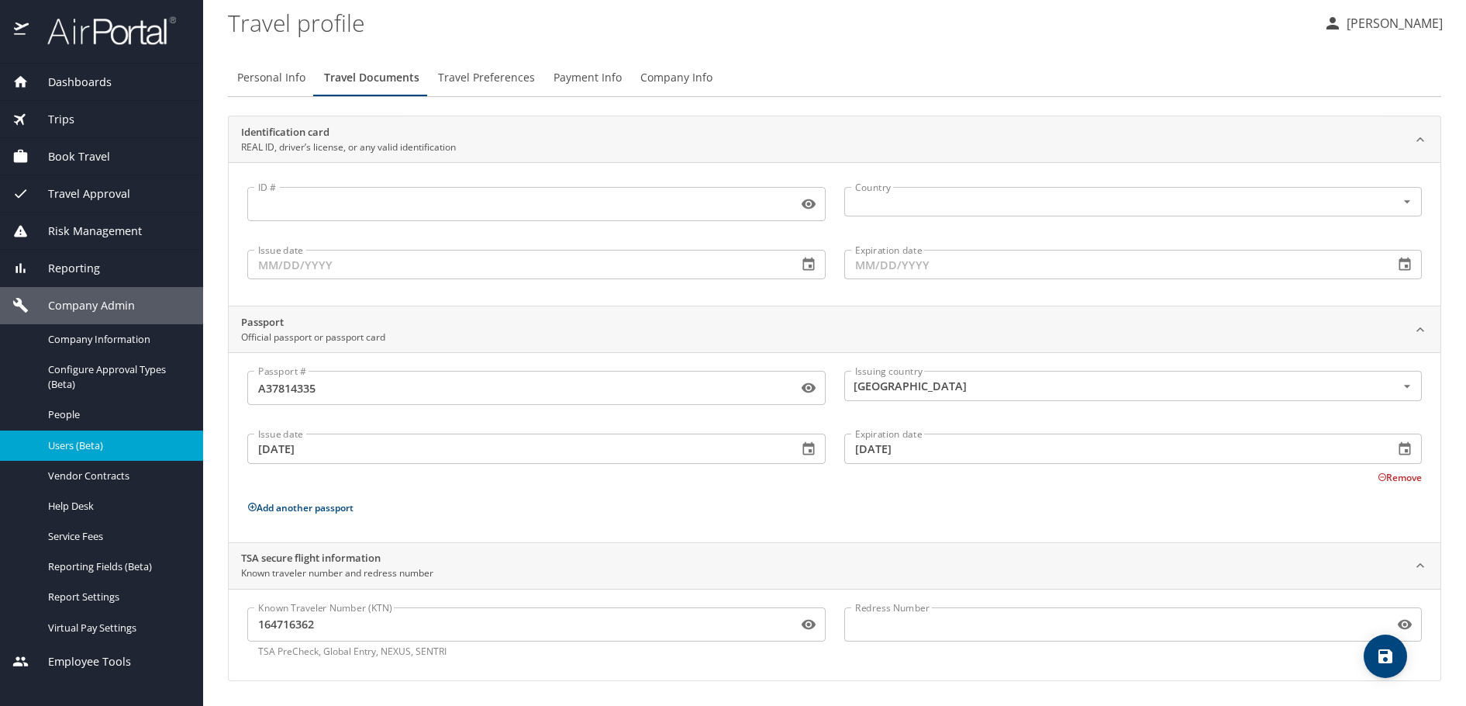
click at [1384, 651] on icon "save" at bounding box center [1385, 656] width 19 height 19
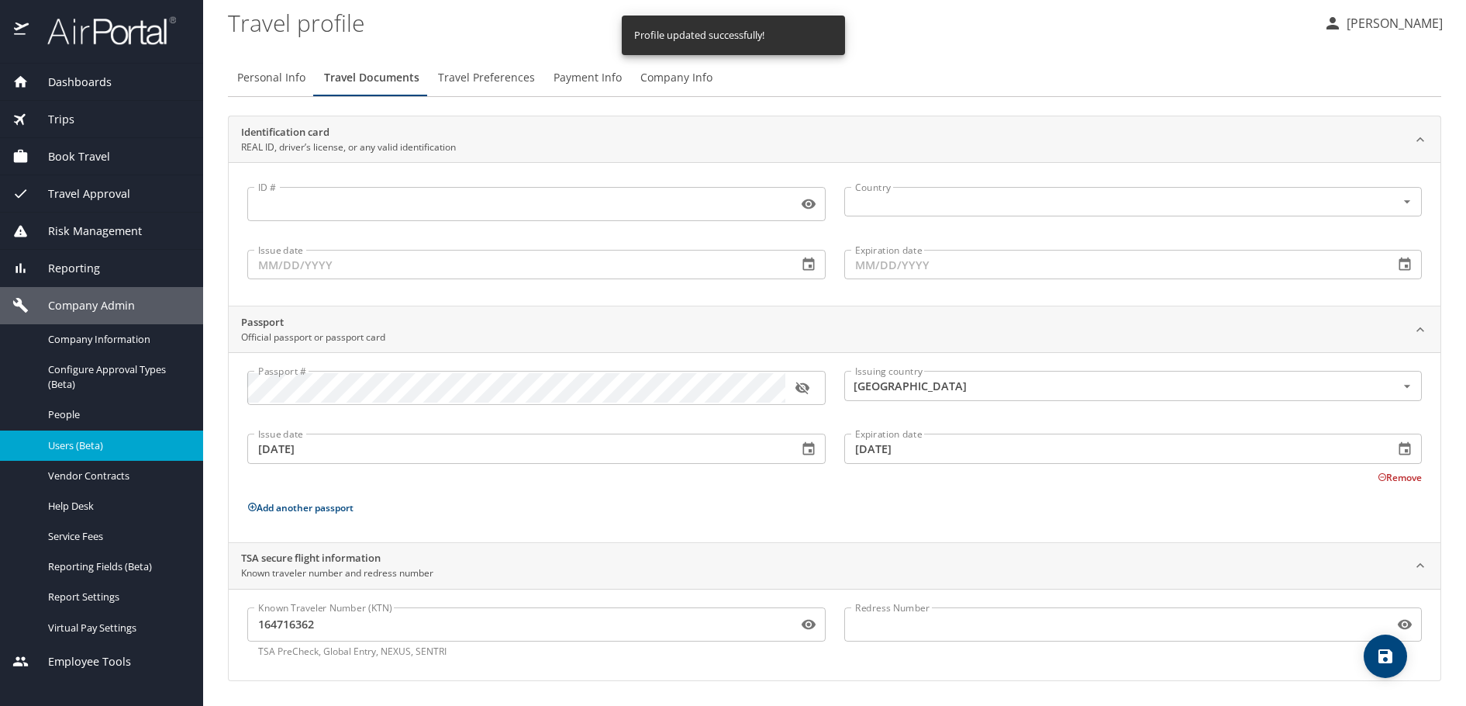
click at [495, 79] on span "Travel Preferences" at bounding box center [486, 77] width 97 height 19
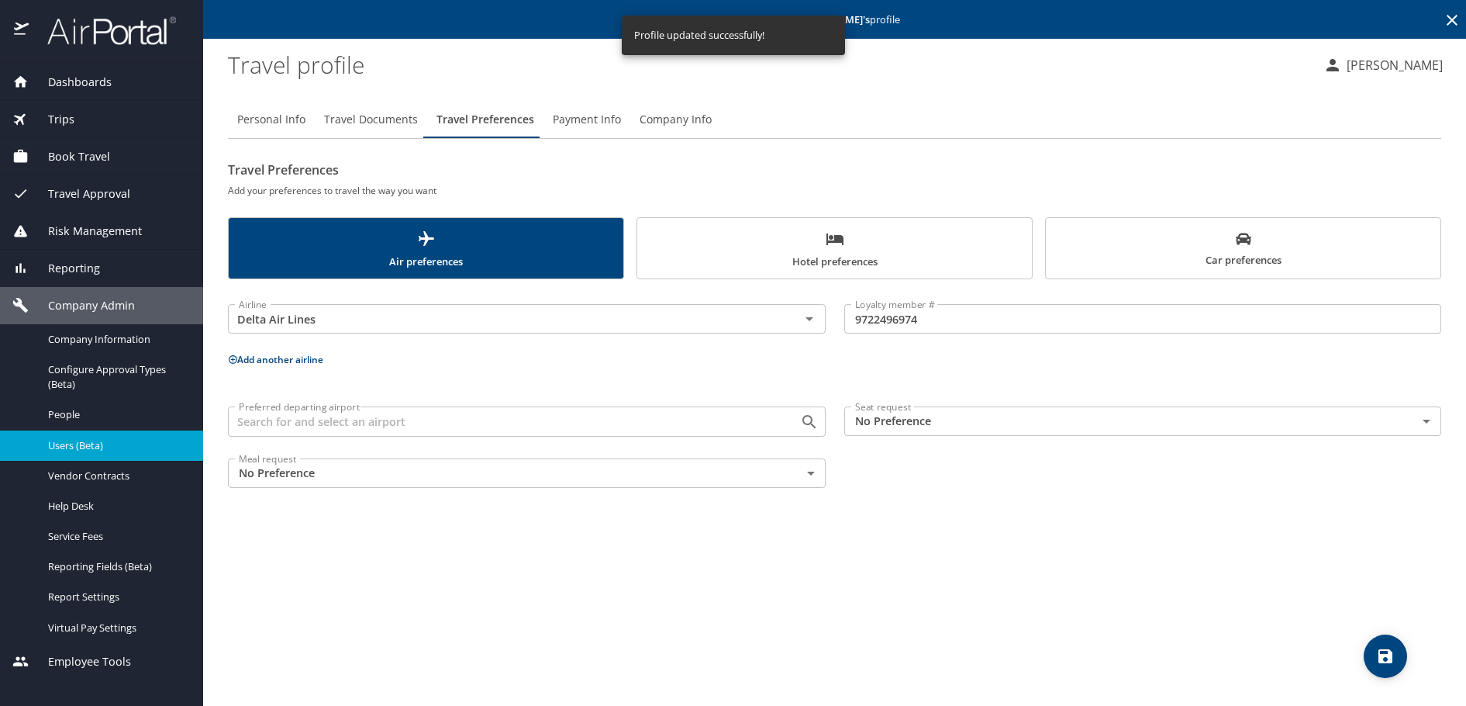
scroll to position [0, 0]
click at [290, 359] on button "Add another airline" at bounding box center [275, 359] width 95 height 13
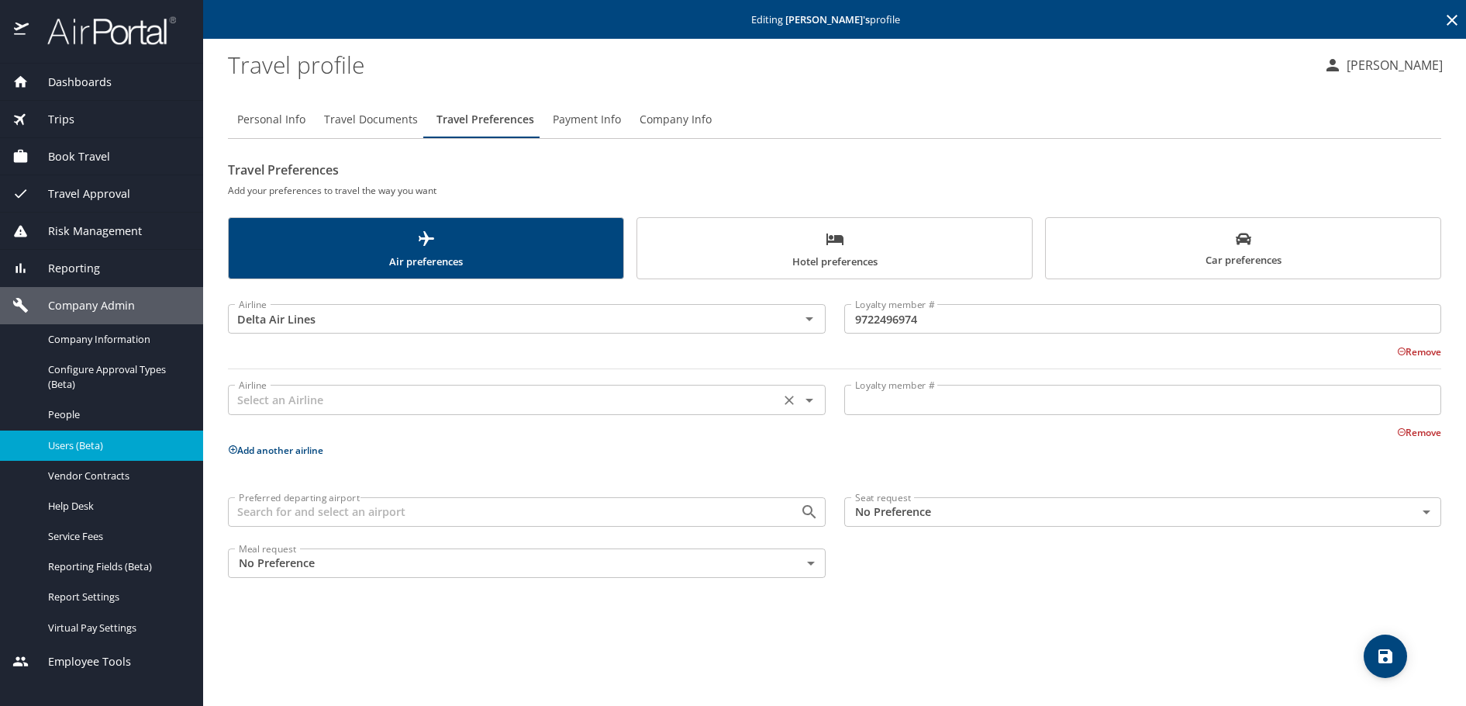
click at [282, 408] on input "text" at bounding box center [504, 399] width 543 height 20
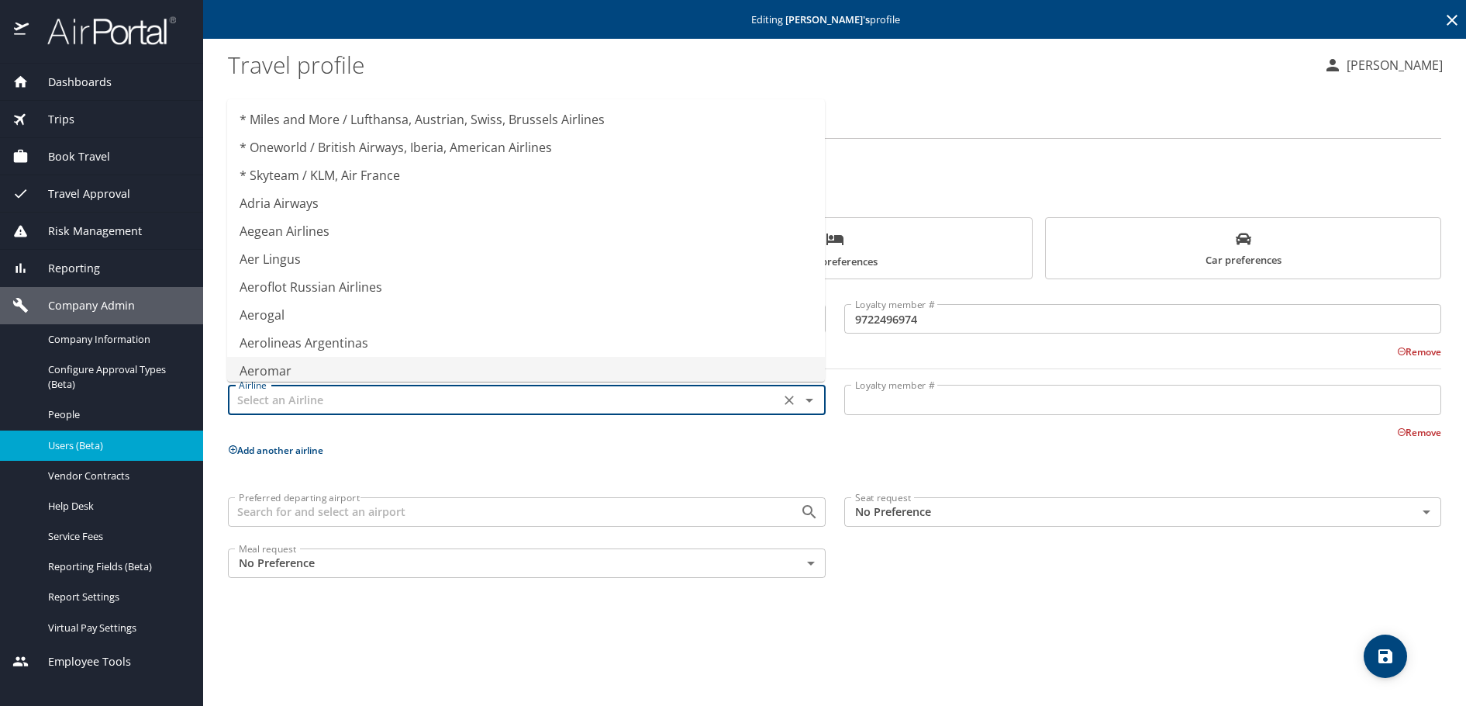
type input "Aeromar"
click at [410, 435] on div "Remove" at bounding box center [825, 431] width 1232 height 19
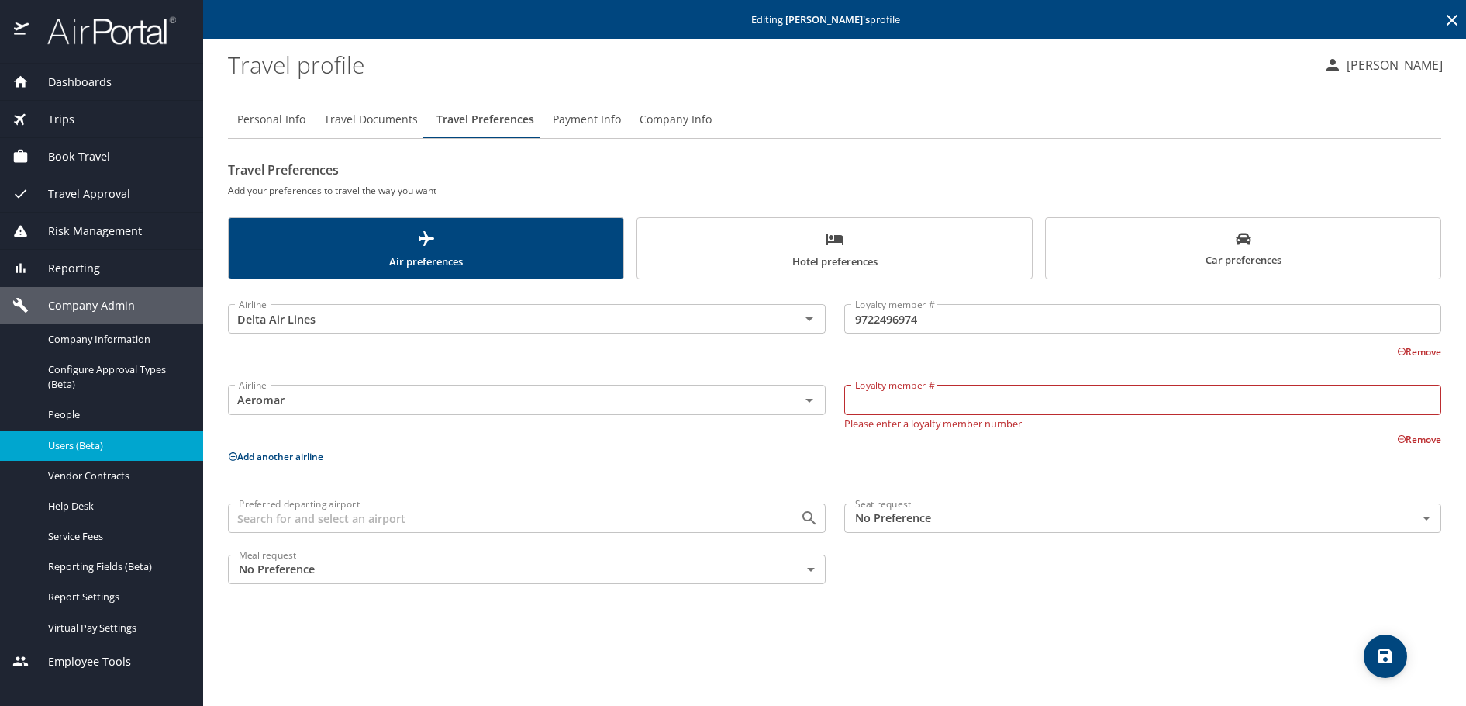
click at [574, 114] on span "Payment Info" at bounding box center [587, 119] width 68 height 19
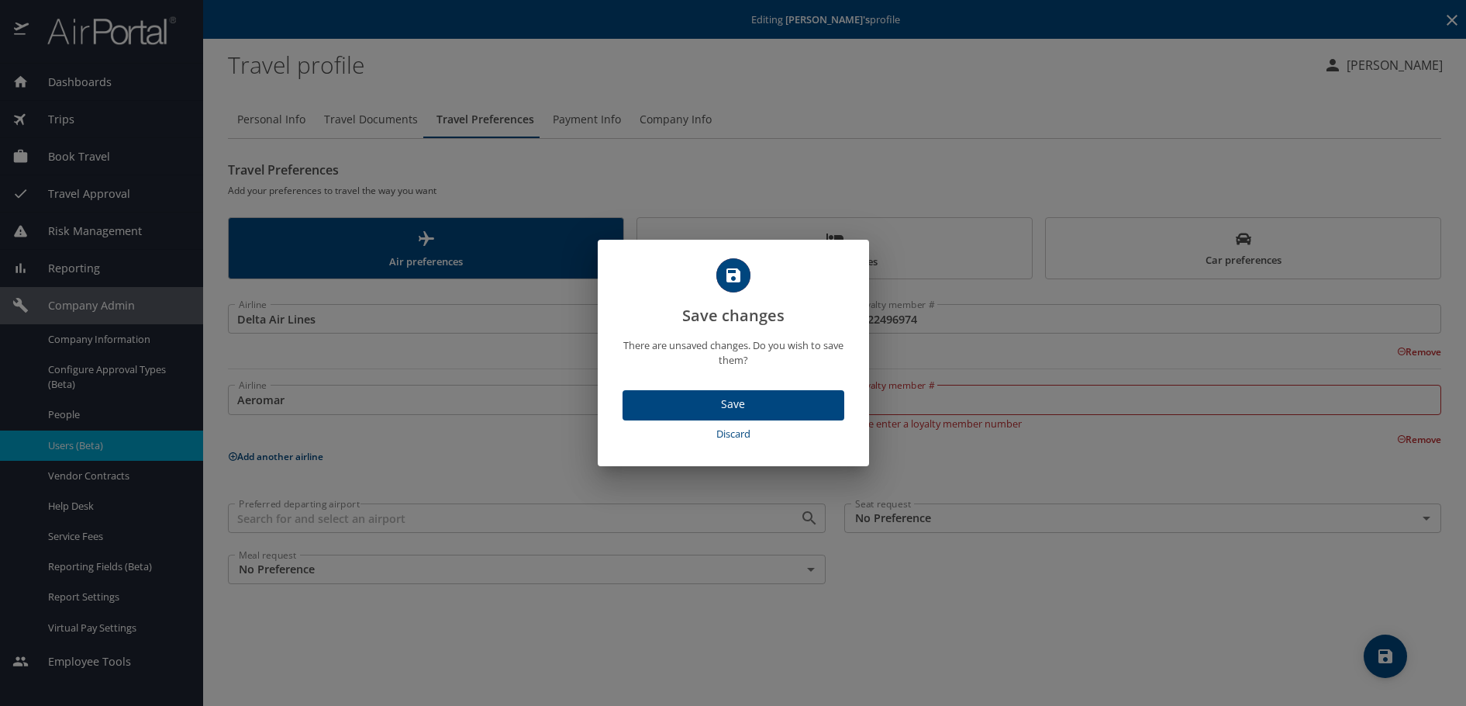
click at [734, 432] on span "Discard" at bounding box center [733, 434] width 209 height 18
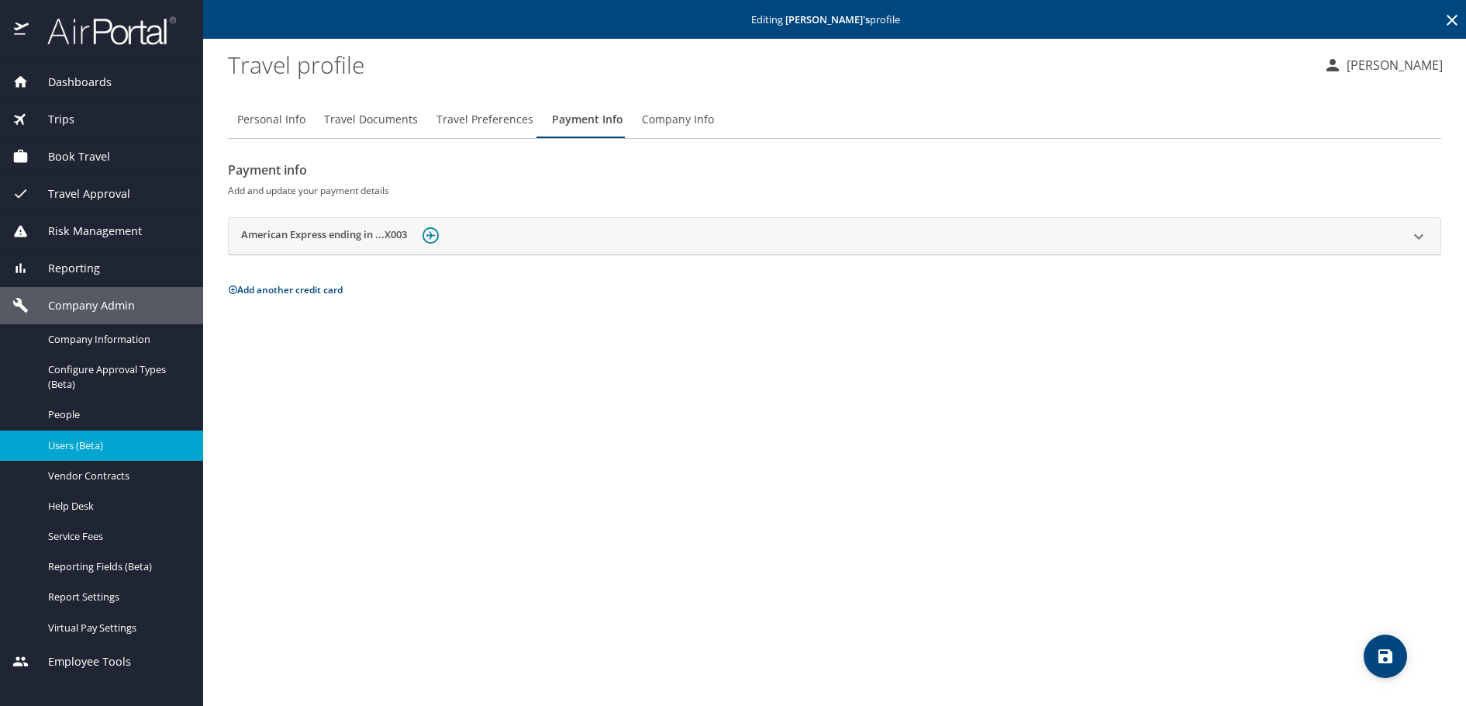
click at [588, 113] on span "Payment Info" at bounding box center [587, 119] width 71 height 19
click at [646, 116] on span "Company Info" at bounding box center [678, 119] width 72 height 19
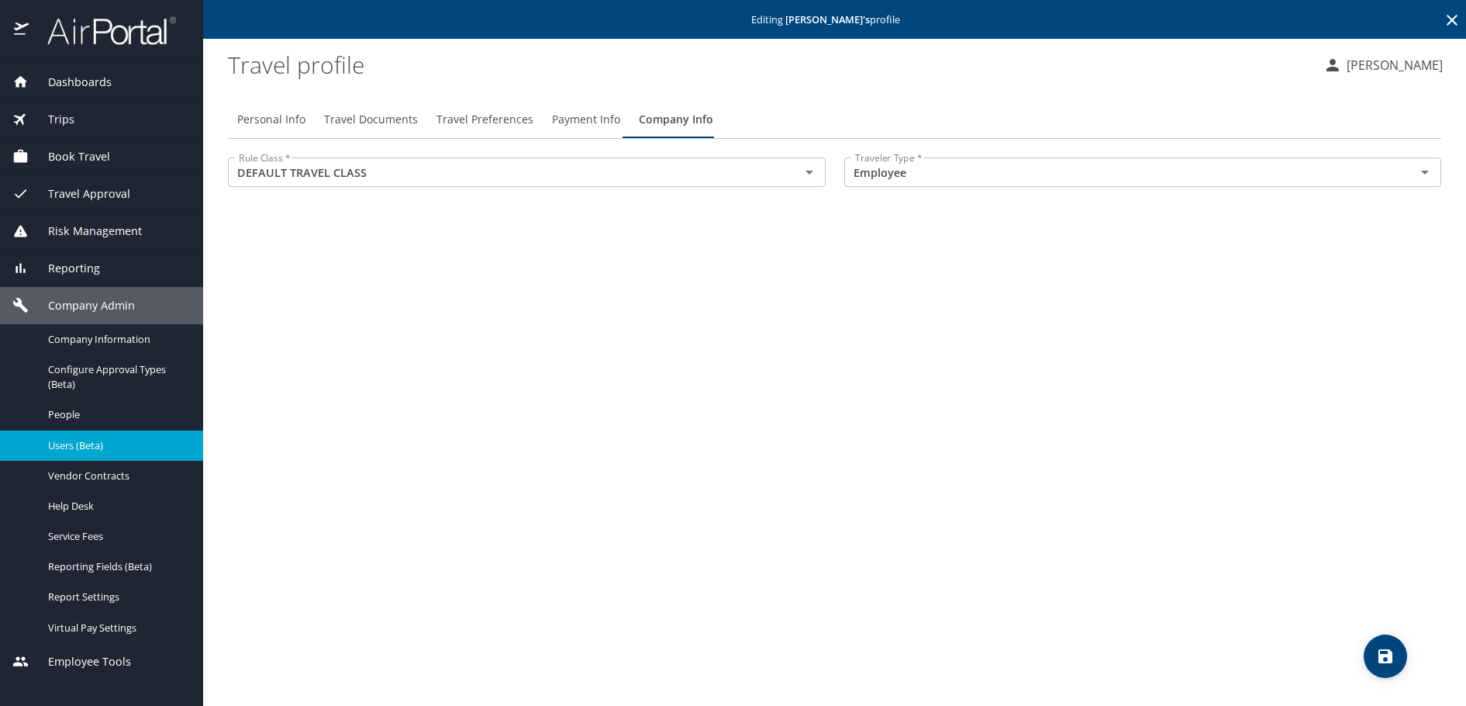
click at [571, 119] on span "Payment Info" at bounding box center [586, 119] width 68 height 19
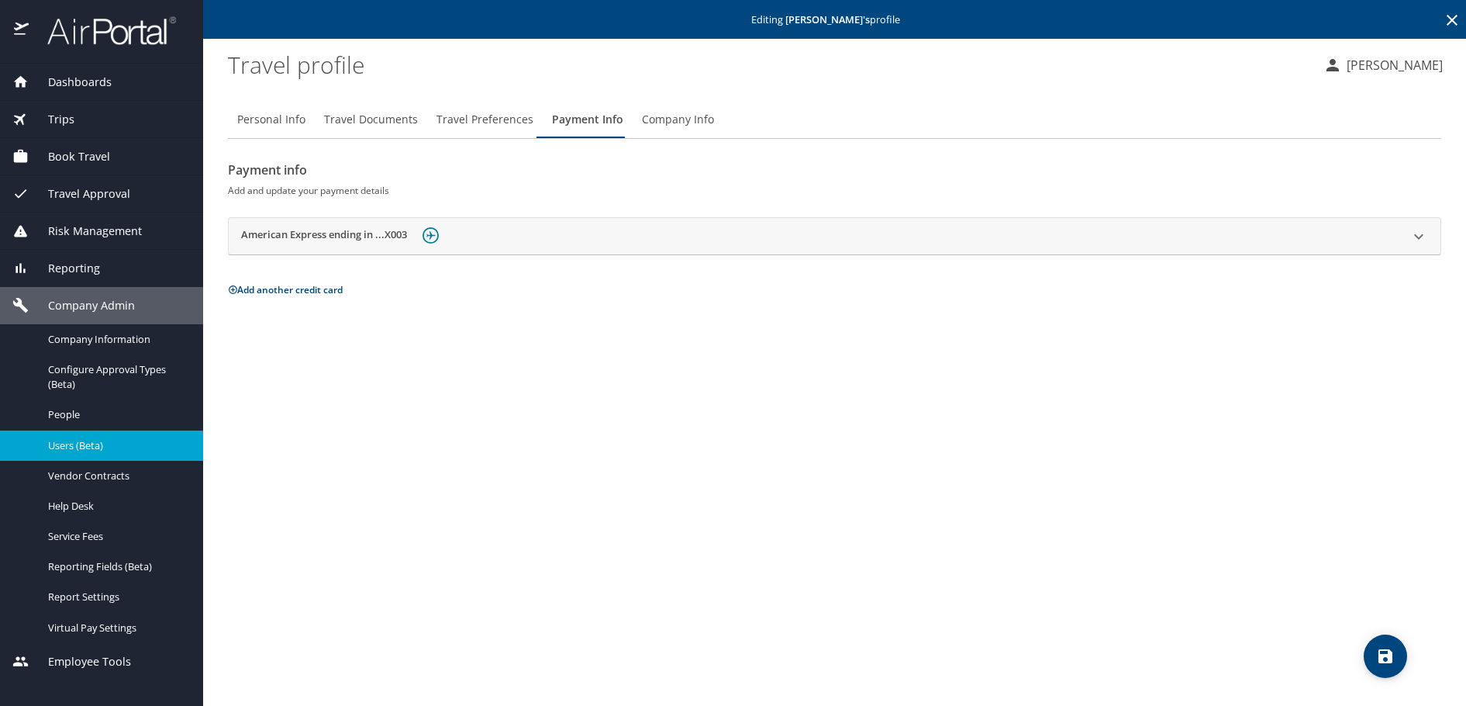
click at [465, 117] on span "Travel Preferences" at bounding box center [485, 119] width 97 height 19
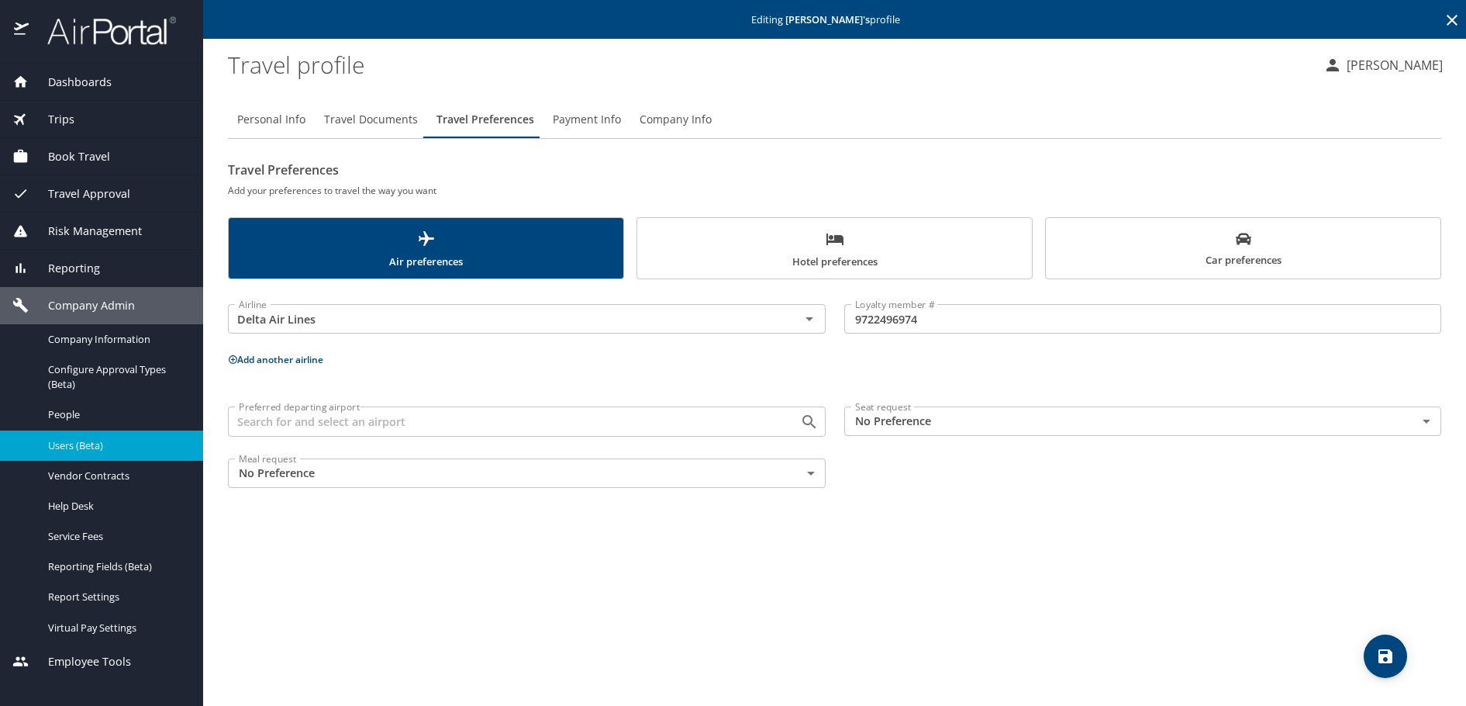
click at [362, 122] on span "Travel Documents" at bounding box center [371, 119] width 94 height 19
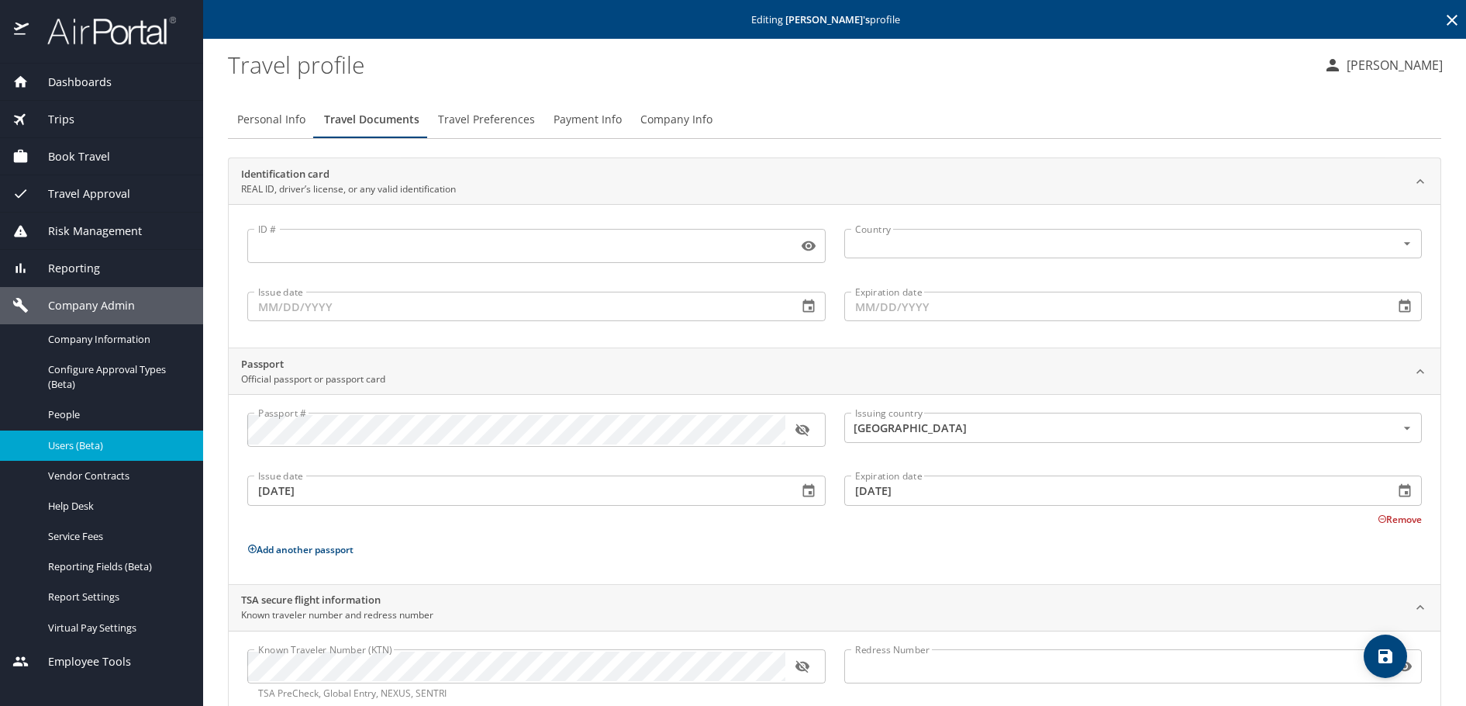
click at [253, 123] on span "Personal Info" at bounding box center [271, 119] width 68 height 19
select select "US"
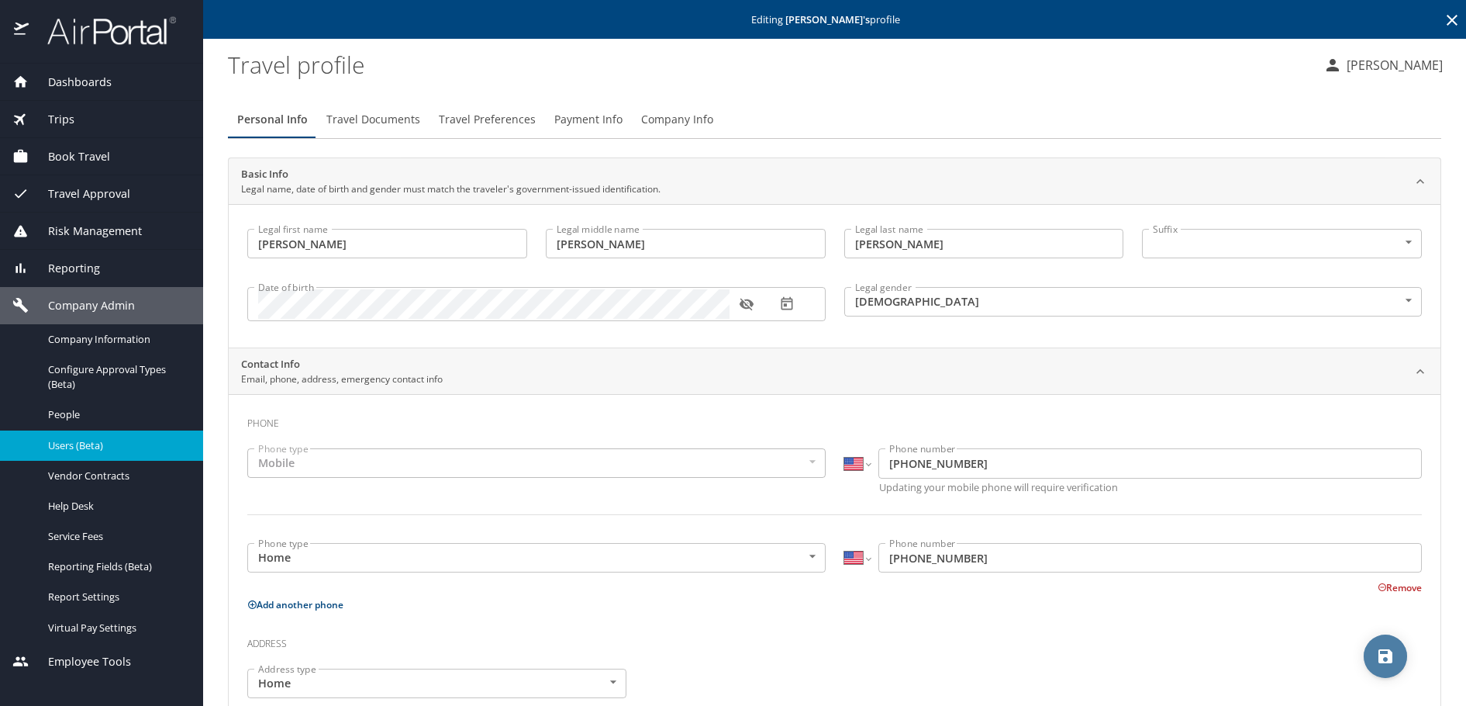
click at [1390, 653] on icon "save" at bounding box center [1386, 656] width 14 height 14
select select "US"
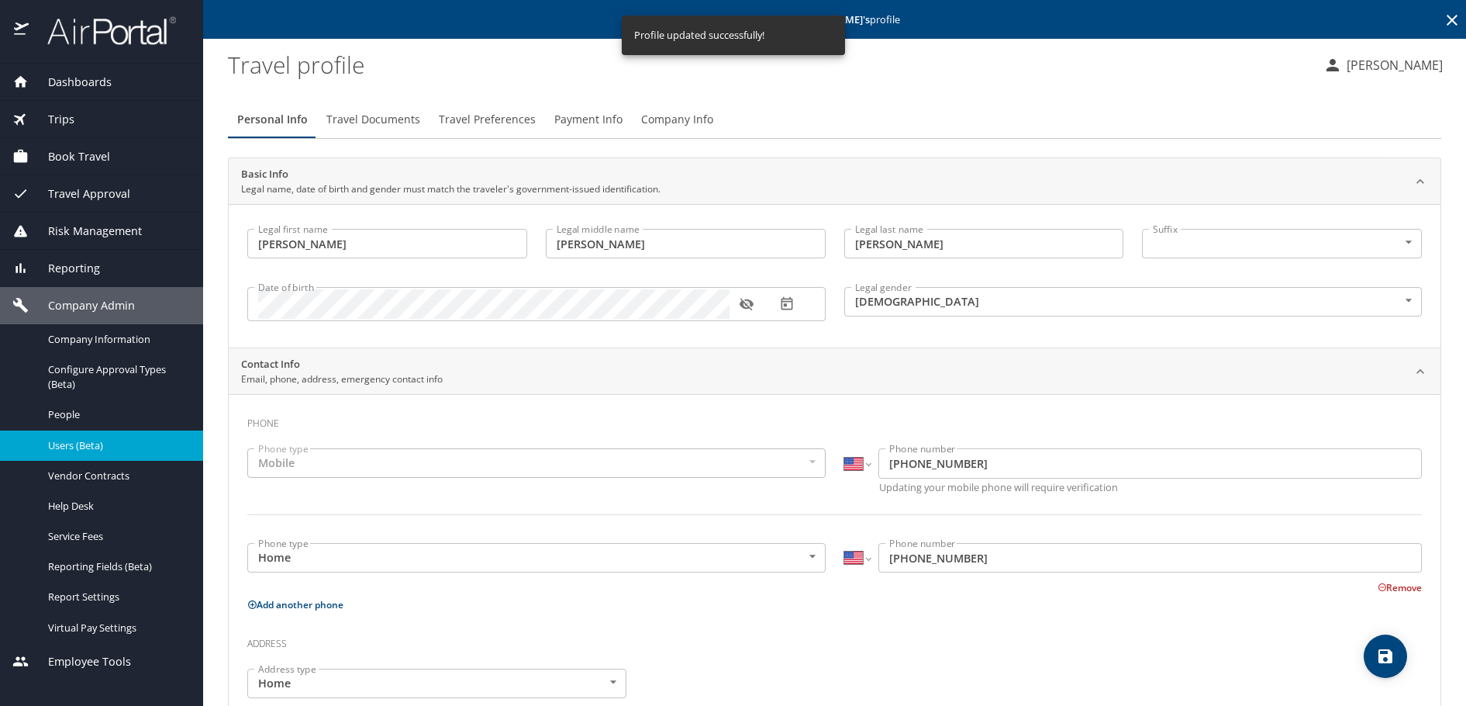
select select "US"
click at [146, 300] on div "Company Admin" at bounding box center [101, 305] width 178 height 17
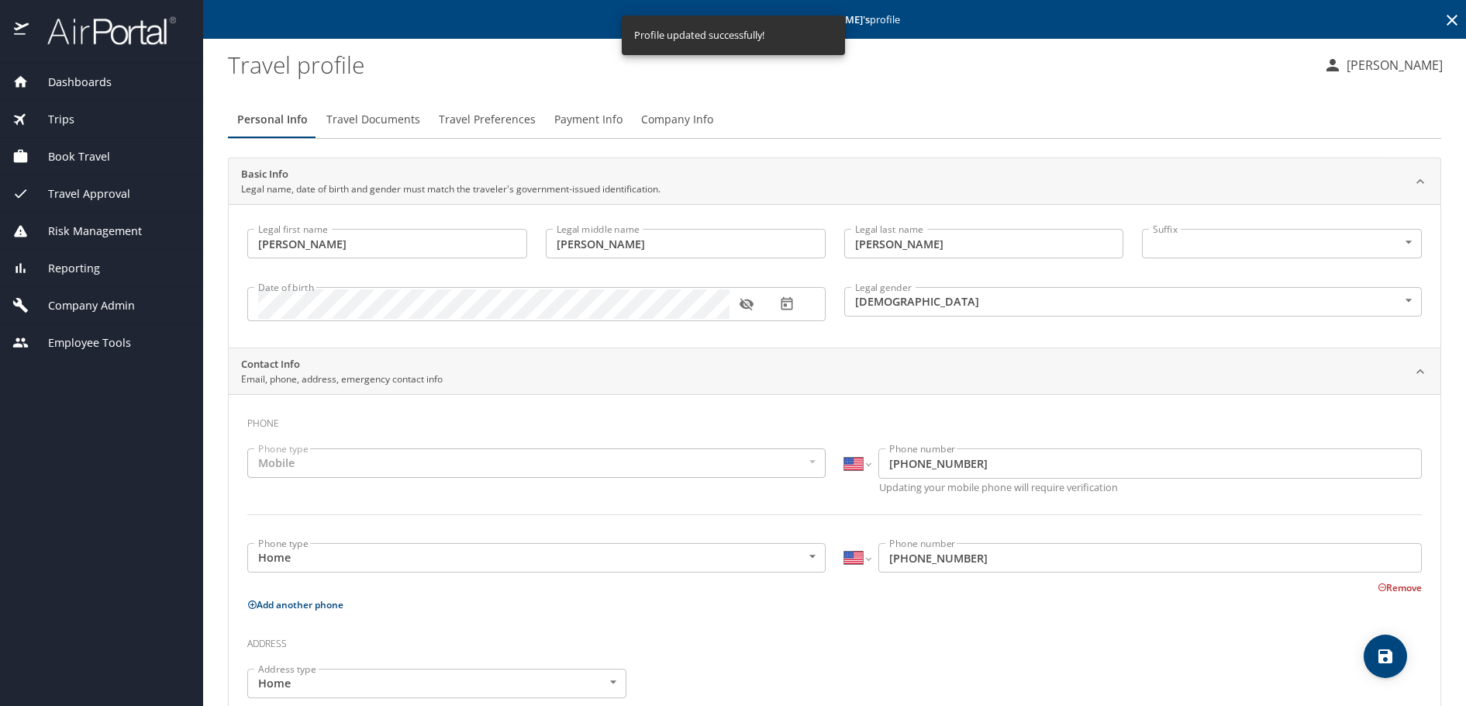
click at [117, 116] on div "Trips" at bounding box center [101, 119] width 178 height 17
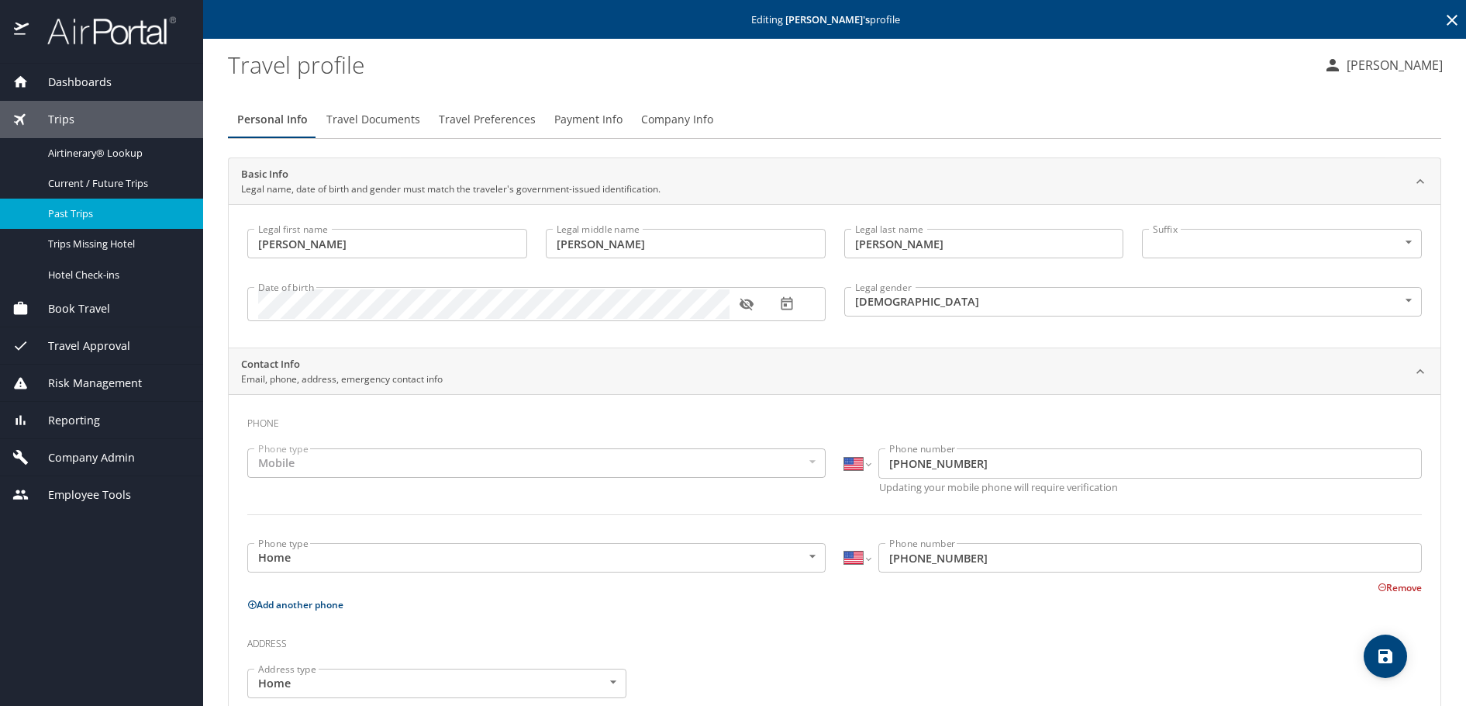
click at [107, 218] on span "Past Trips" at bounding box center [116, 213] width 136 height 15
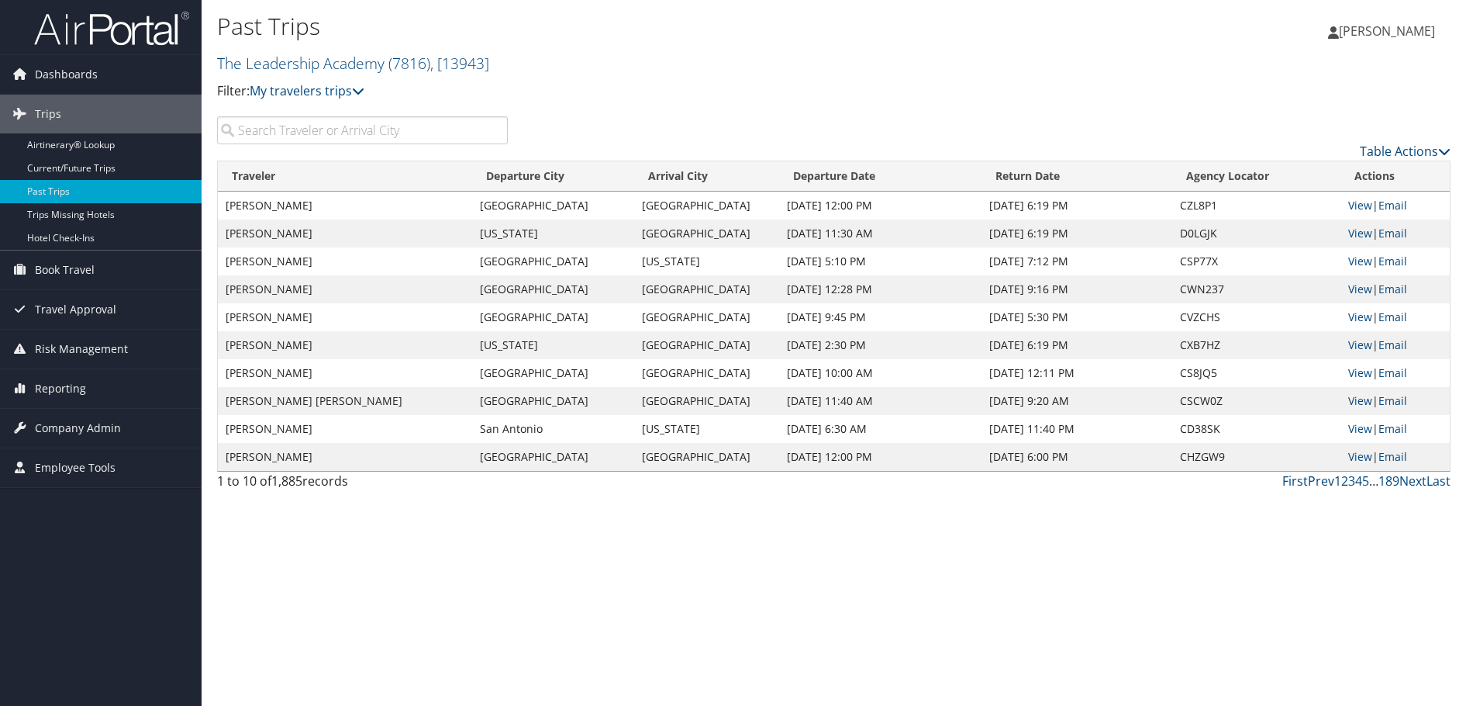
click at [271, 128] on input "search" at bounding box center [362, 130] width 291 height 28
type input "[PERSON_NAME]"
click at [1365, 207] on link "View" at bounding box center [1361, 205] width 24 height 15
click at [1351, 230] on link "View" at bounding box center [1361, 233] width 24 height 15
click at [1352, 261] on link "View" at bounding box center [1361, 261] width 24 height 15
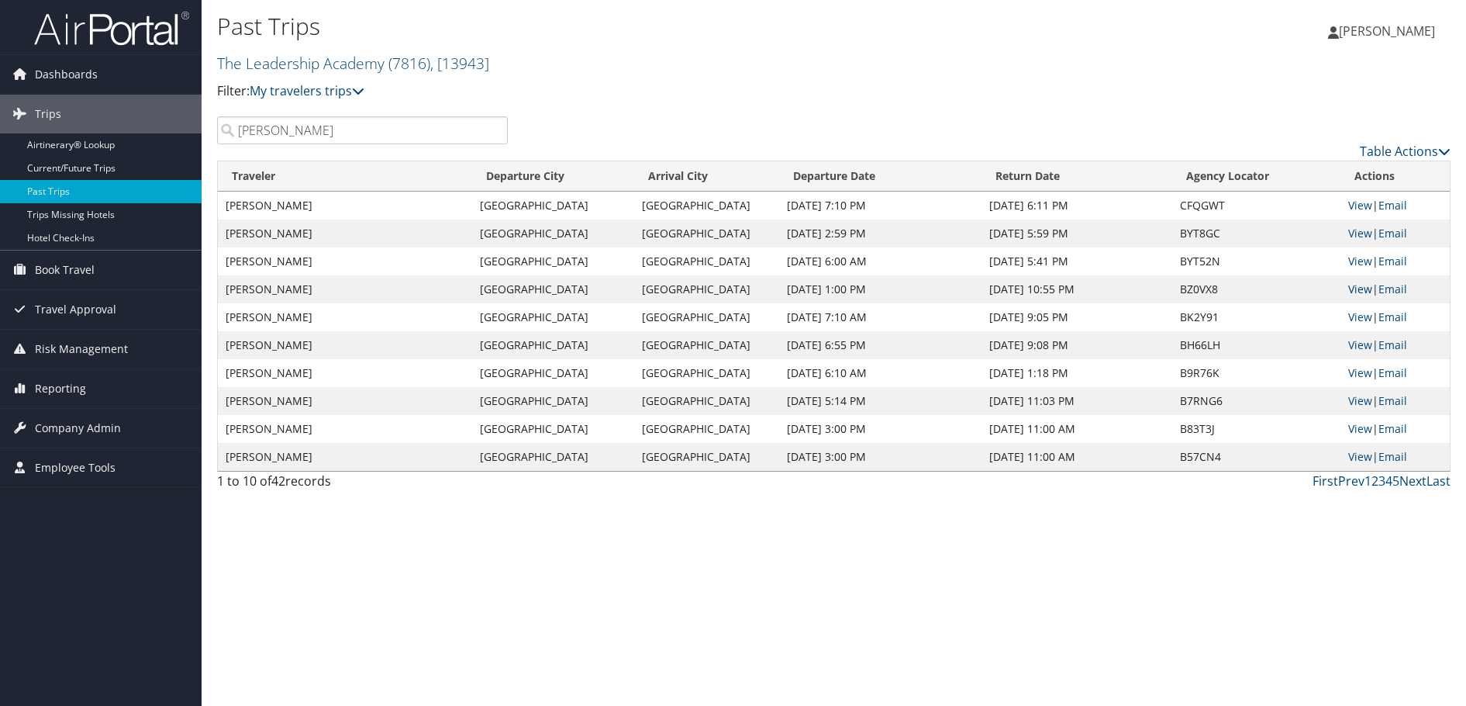
click at [1352, 285] on link "View" at bounding box center [1361, 288] width 24 height 15
click at [1041, 74] on div "Past Trips The Leadership Academy ( 7816 ) , [ 13943 ] The Leadership Academy, …" at bounding box center [834, 58] width 1265 height 116
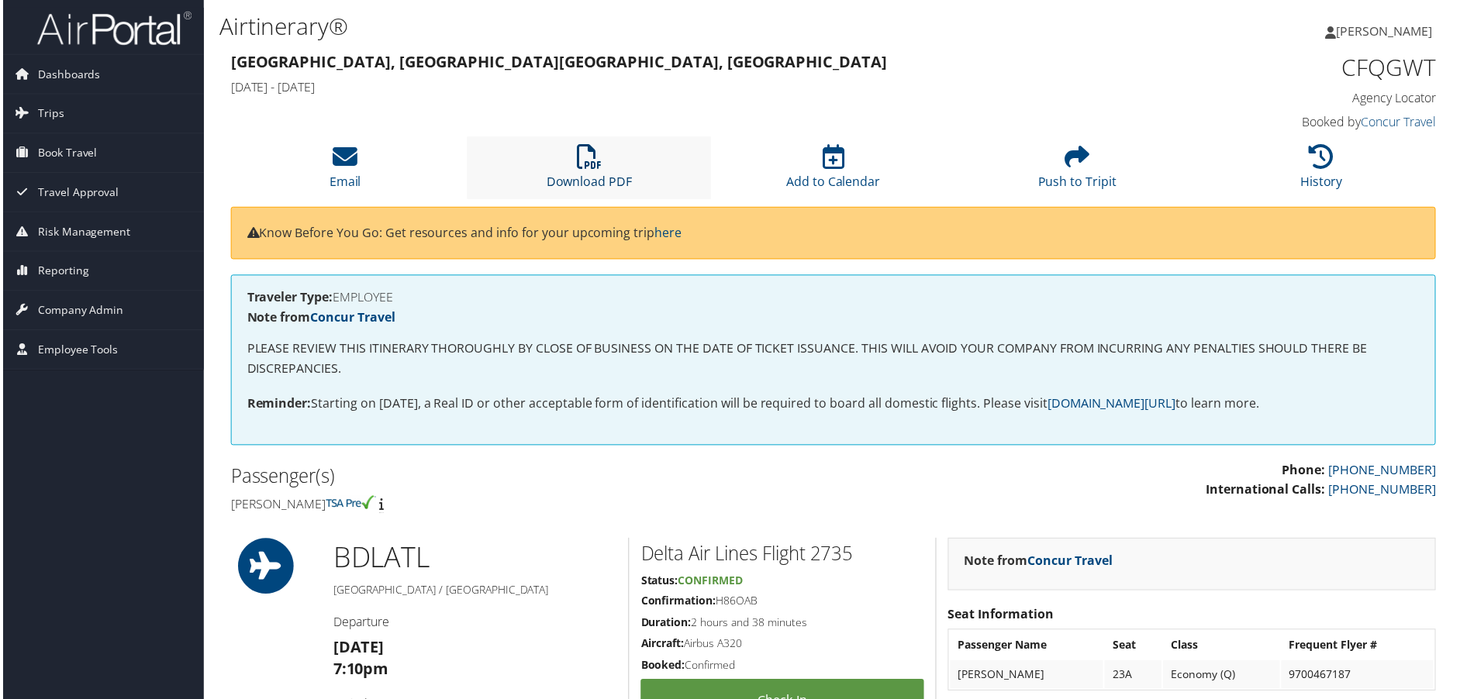
click at [597, 168] on icon at bounding box center [588, 157] width 25 height 25
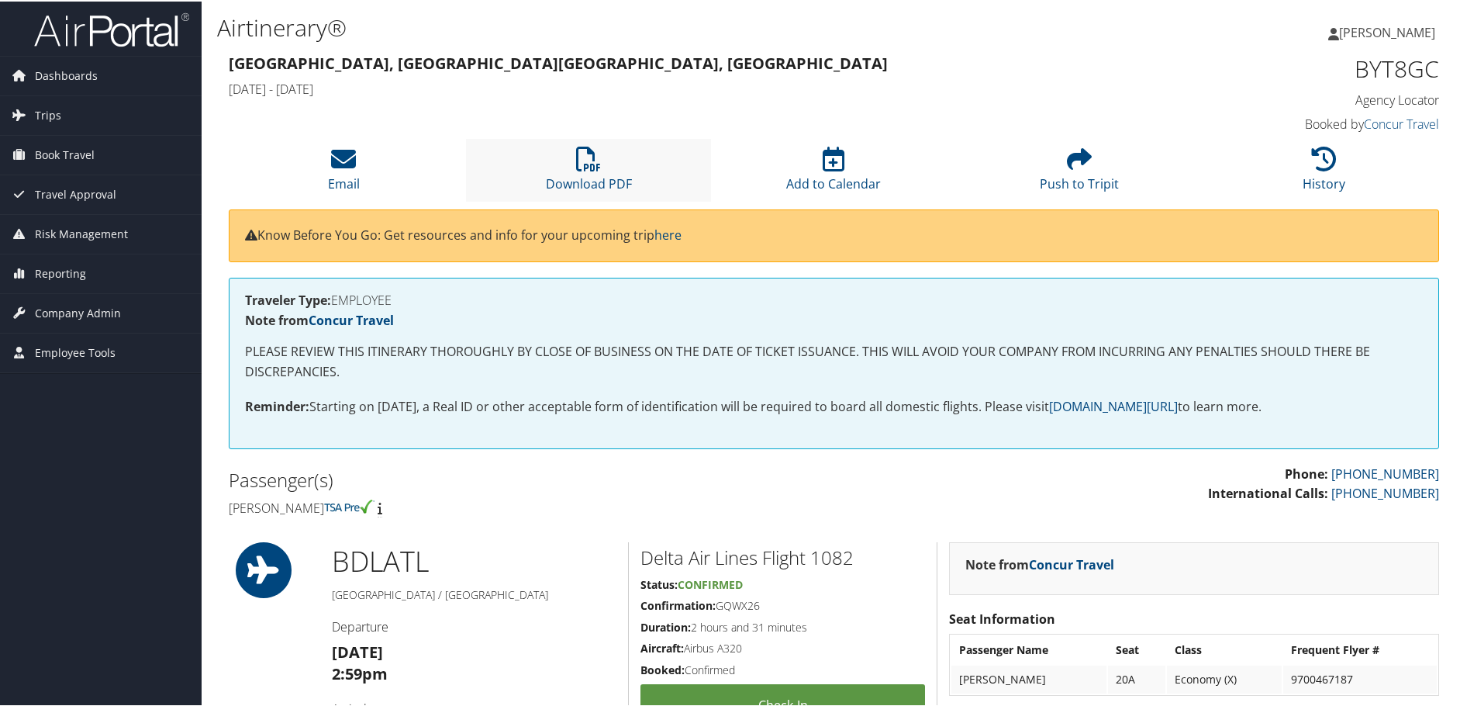
click at [599, 161] on li "Download PDF" at bounding box center [588, 168] width 245 height 63
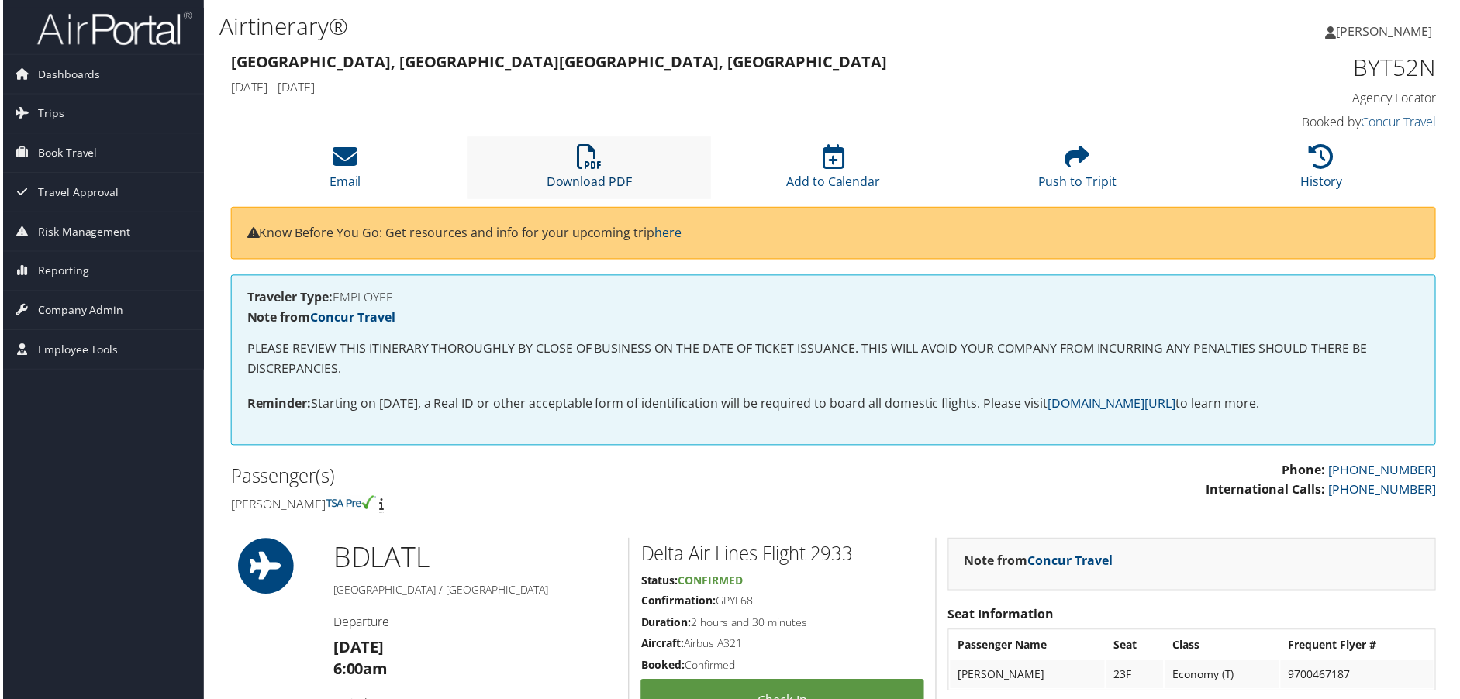
click at [591, 163] on icon at bounding box center [588, 157] width 25 height 25
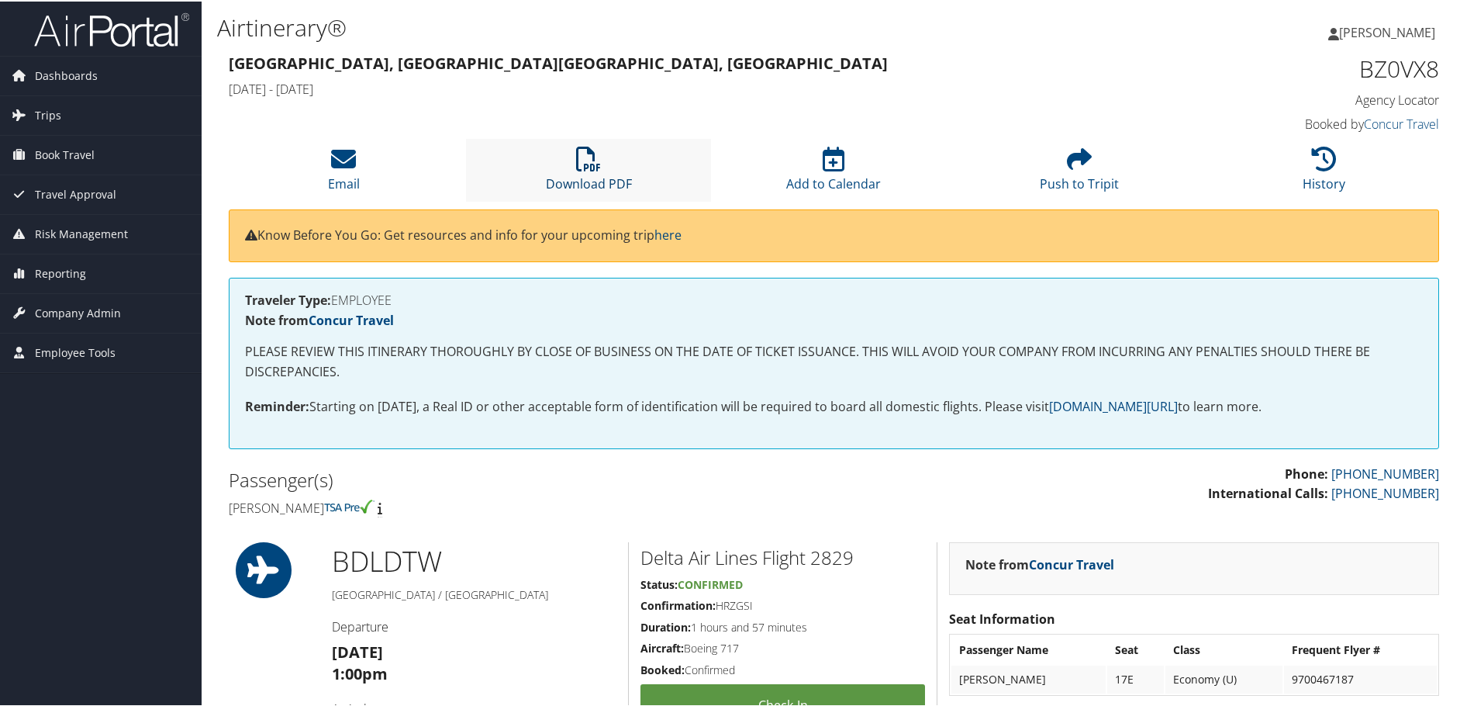
click at [587, 154] on icon at bounding box center [588, 157] width 25 height 25
